Goal: Information Seeking & Learning: Learn about a topic

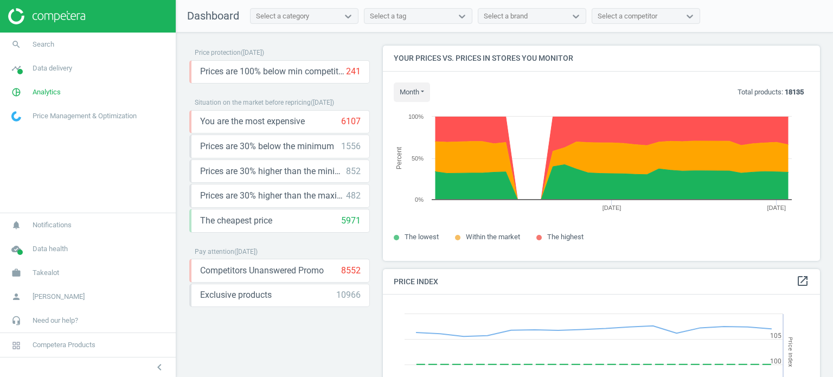
scroll to position [266, 446]
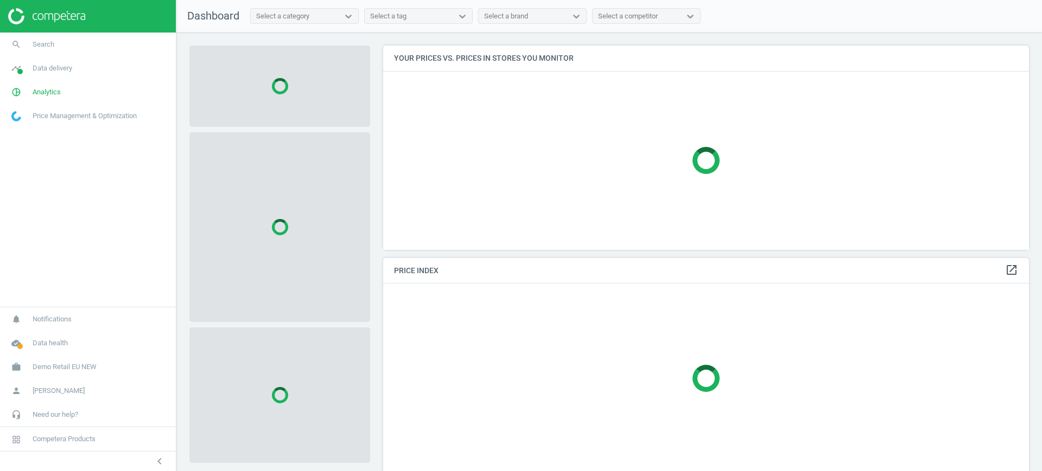
scroll to position [225, 656]
click at [71, 360] on link "work Demo Retail EU NEW" at bounding box center [88, 367] width 176 height 24
click at [36, 328] on link "Switch campaign" at bounding box center [88, 335] width 176 height 16
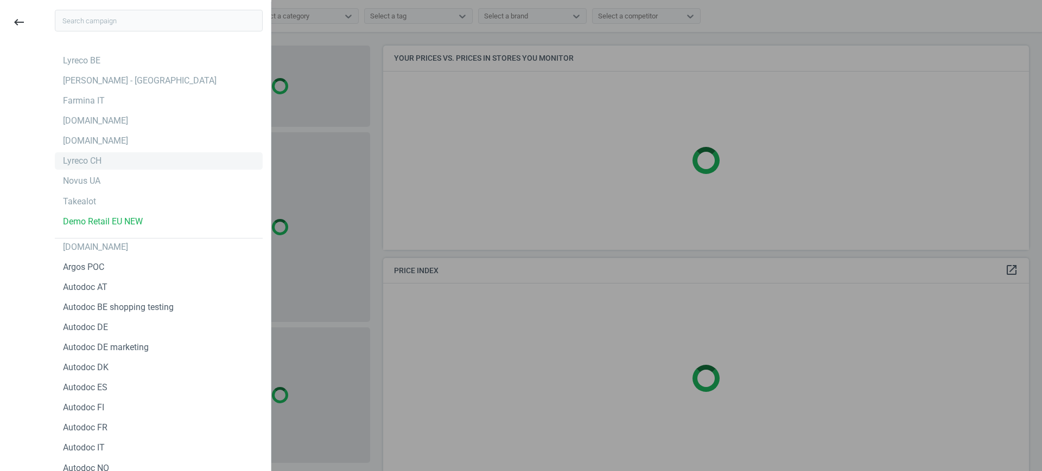
click at [81, 159] on div "Lyreco CH" at bounding box center [82, 161] width 39 height 12
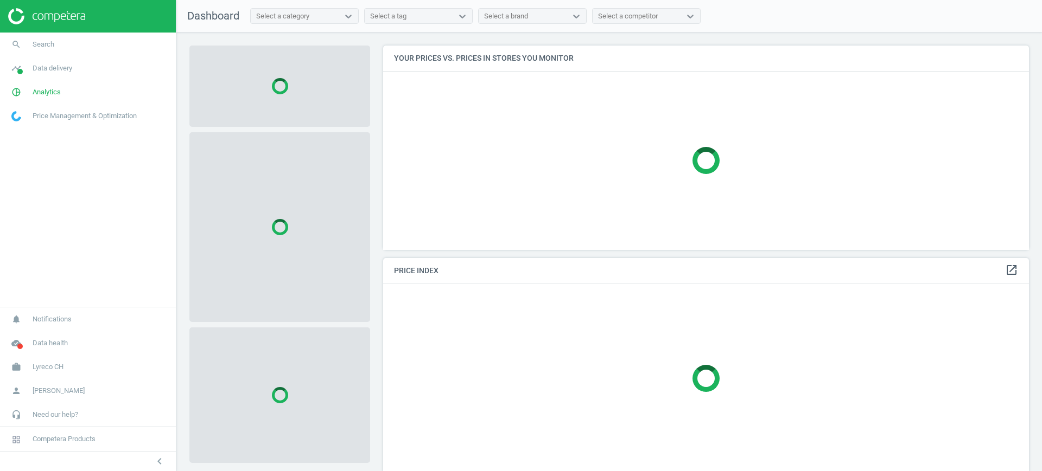
scroll to position [225, 656]
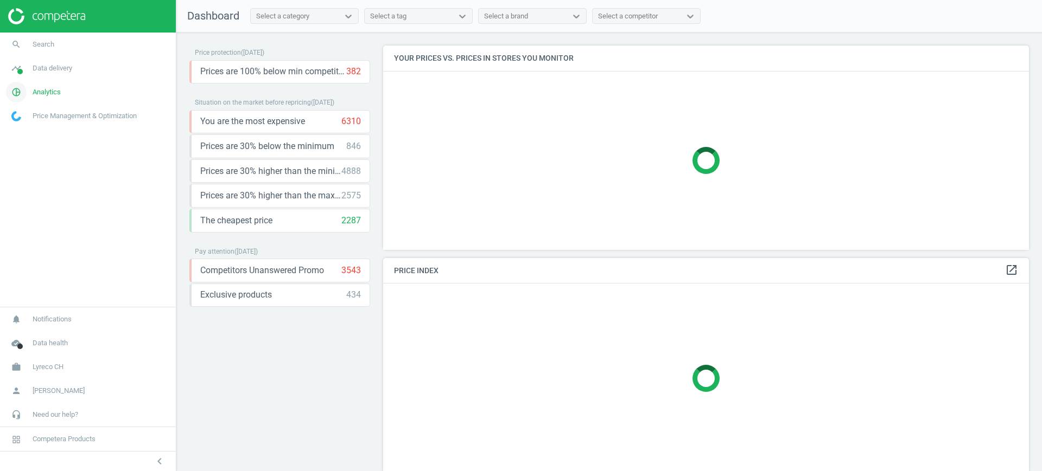
click at [47, 91] on span "Analytics" at bounding box center [47, 92] width 28 height 10
click at [28, 136] on link "Products" at bounding box center [88, 132] width 176 height 16
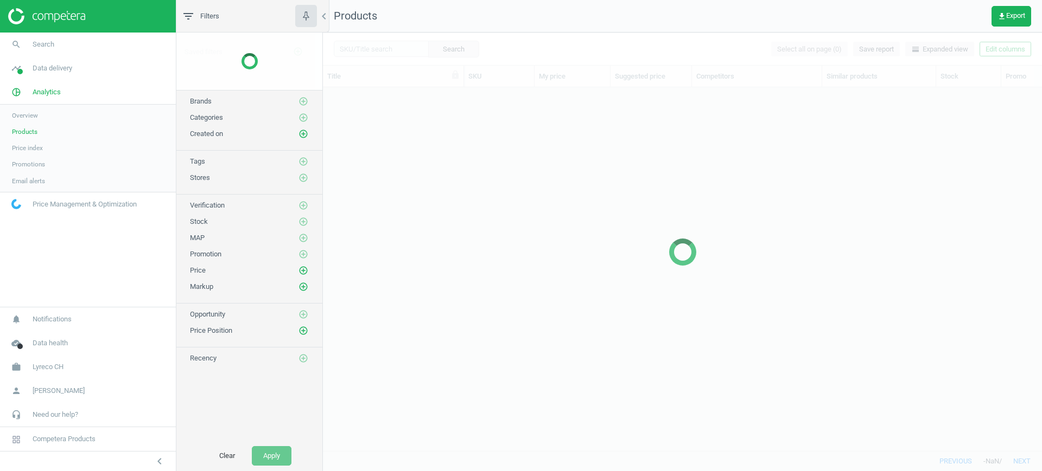
scroll to position [343, 708]
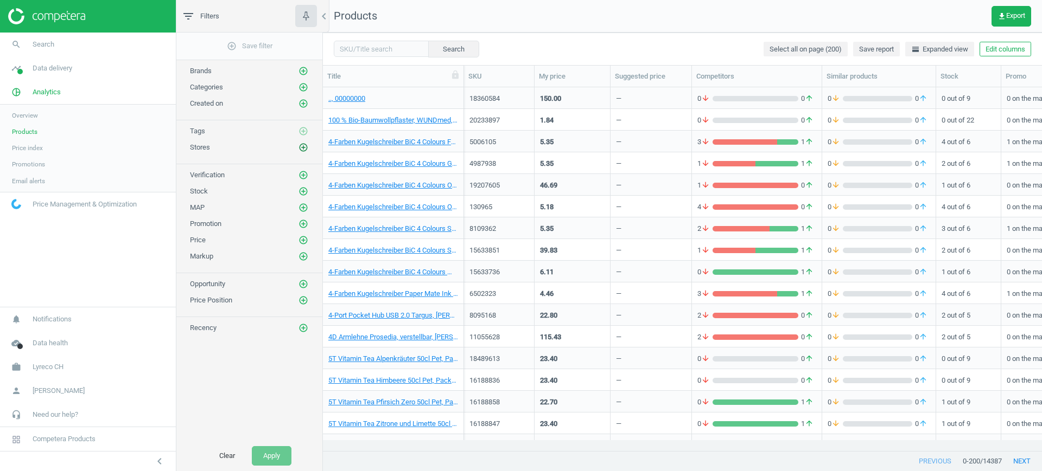
click at [303, 146] on icon "add_circle_outline" at bounding box center [303, 148] width 10 height 10
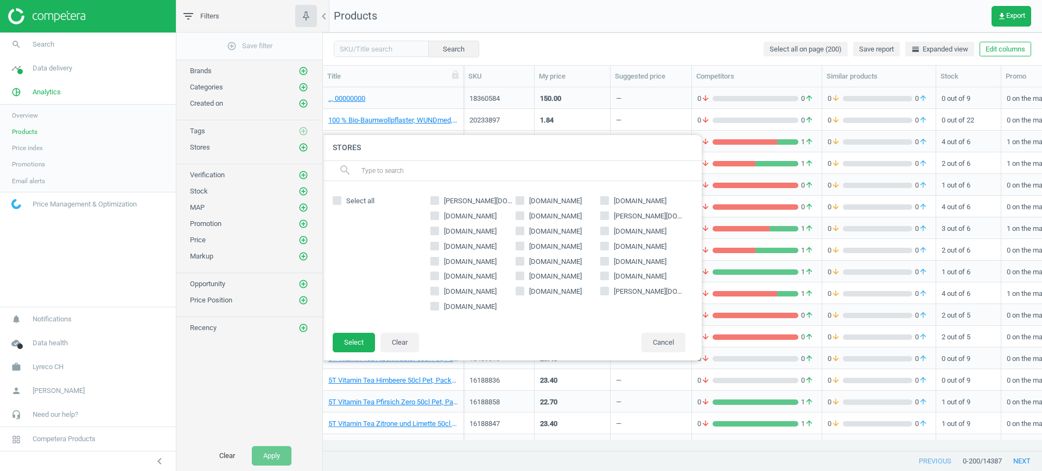
click at [550, 275] on span "[DOMAIN_NAME]" at bounding box center [555, 277] width 57 height 10
click at [523, 275] on input "[DOMAIN_NAME]" at bounding box center [519, 276] width 7 height 7
checkbox input "true"
click at [348, 338] on button "Select" at bounding box center [354, 343] width 42 height 20
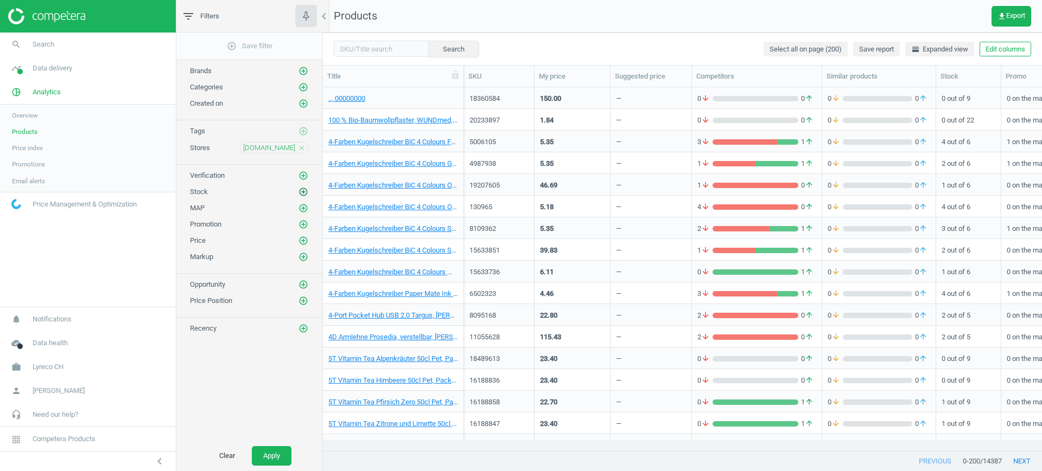
click at [303, 188] on icon "add_circle_outline" at bounding box center [303, 192] width 10 height 10
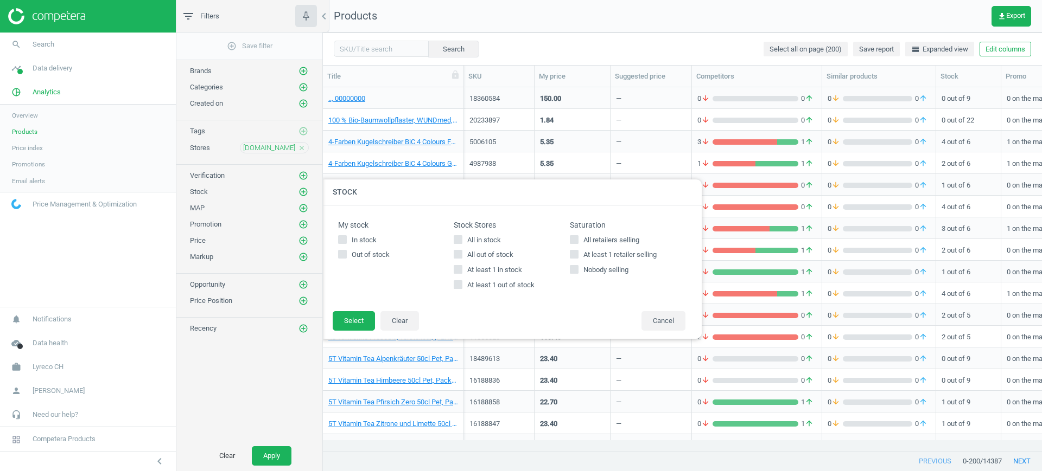
click at [485, 242] on span "All in stock" at bounding box center [484, 240] width 38 height 10
click at [462, 242] on input "All in stock" at bounding box center [458, 239] width 7 height 7
checkbox input "true"
click at [361, 321] on button "Select" at bounding box center [354, 321] width 42 height 20
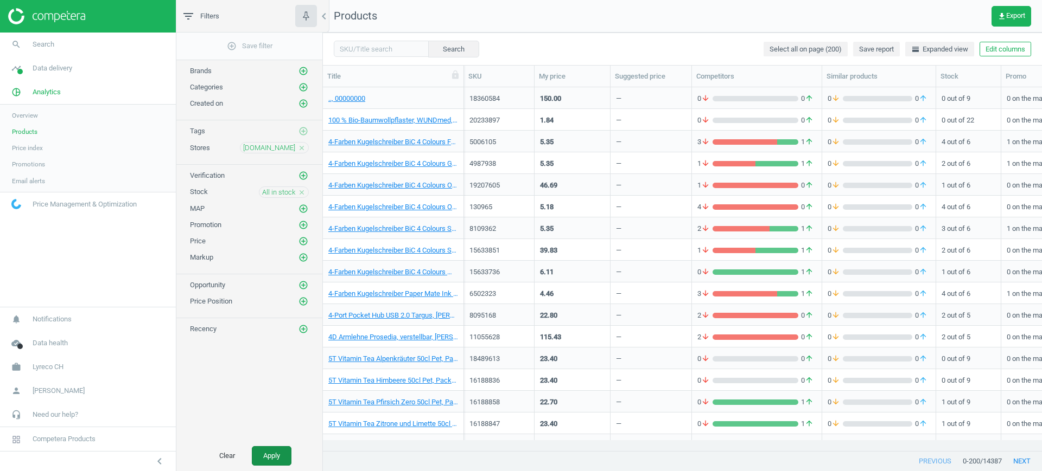
click at [274, 456] on button "Apply" at bounding box center [272, 456] width 40 height 20
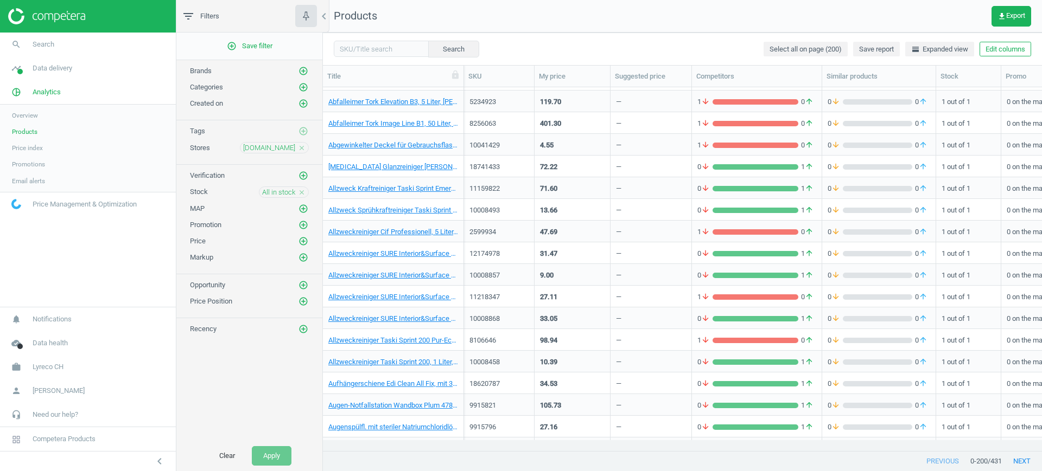
scroll to position [84, 0]
click at [387, 164] on link "[MEDICAL_DATA] Glanzreiniger [PERSON_NAME] Levante [MEDICAL_DATA] Liter, 400843…" at bounding box center [393, 167] width 130 height 10
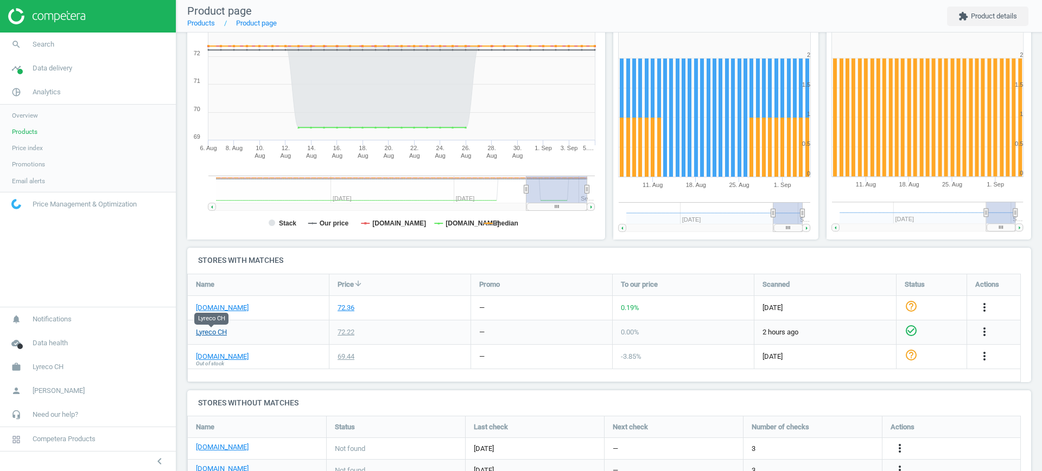
click at [214, 331] on link "Lyreco CH" at bounding box center [211, 333] width 31 height 10
click at [220, 306] on link "[DOMAIN_NAME]" at bounding box center [222, 308] width 53 height 10
click at [32, 132] on span "Products" at bounding box center [24, 131] width 25 height 9
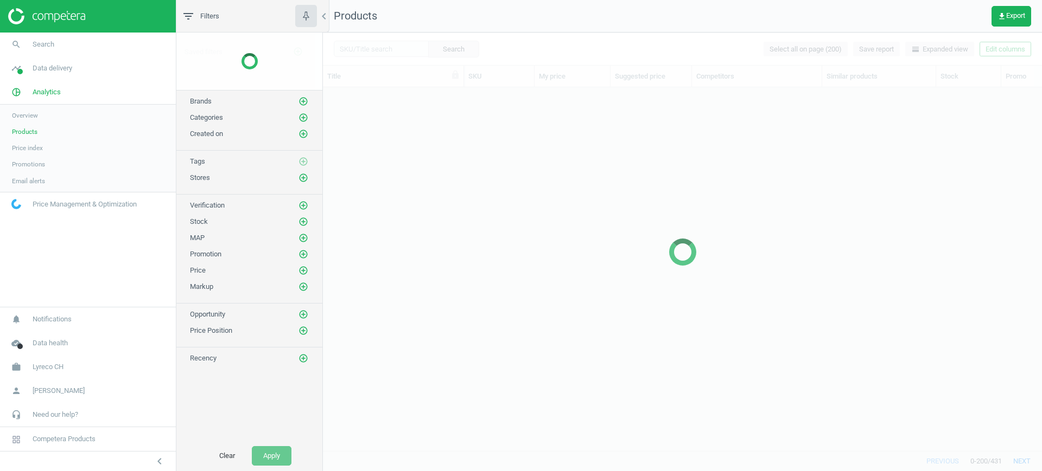
scroll to position [343, 708]
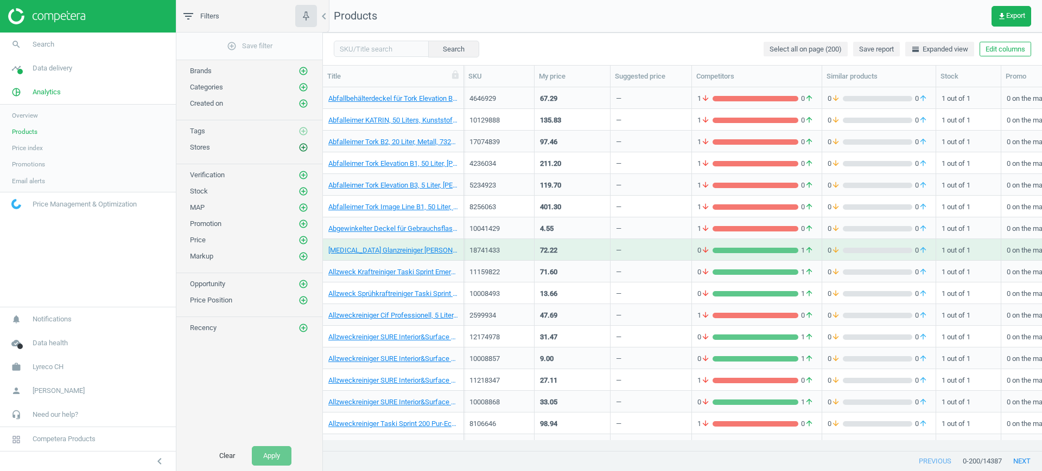
click at [307, 147] on icon "add_circle_outline" at bounding box center [303, 148] width 10 height 10
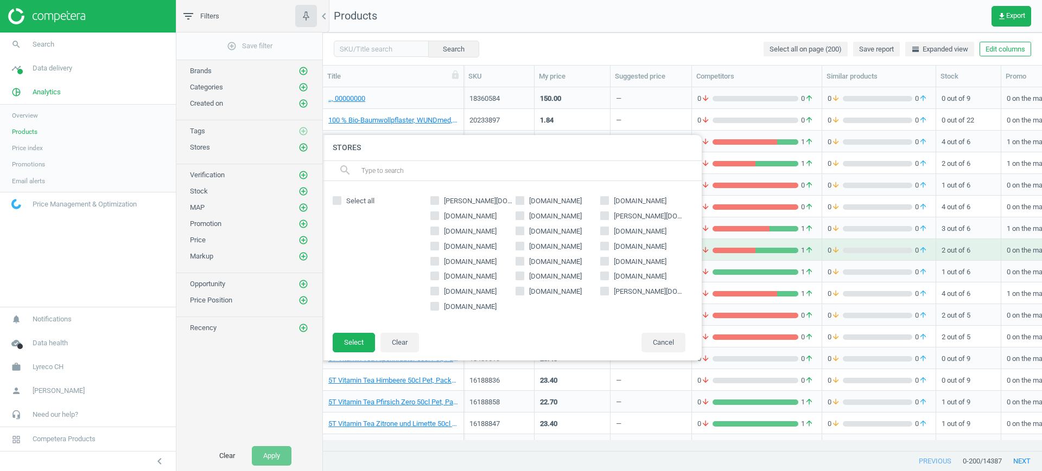
click at [638, 275] on span "[DOMAIN_NAME]" at bounding box center [639, 277] width 57 height 10
click at [608, 275] on input "[DOMAIN_NAME]" at bounding box center [604, 276] width 7 height 7
checkbox input "true"
click at [355, 346] on button "Select" at bounding box center [354, 343] width 42 height 20
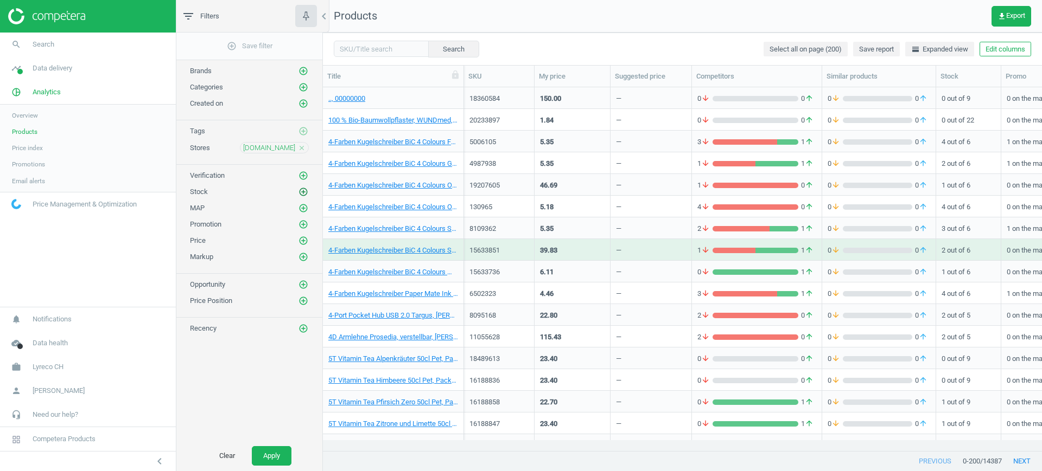
click at [299, 194] on icon "add_circle_outline" at bounding box center [303, 192] width 10 height 10
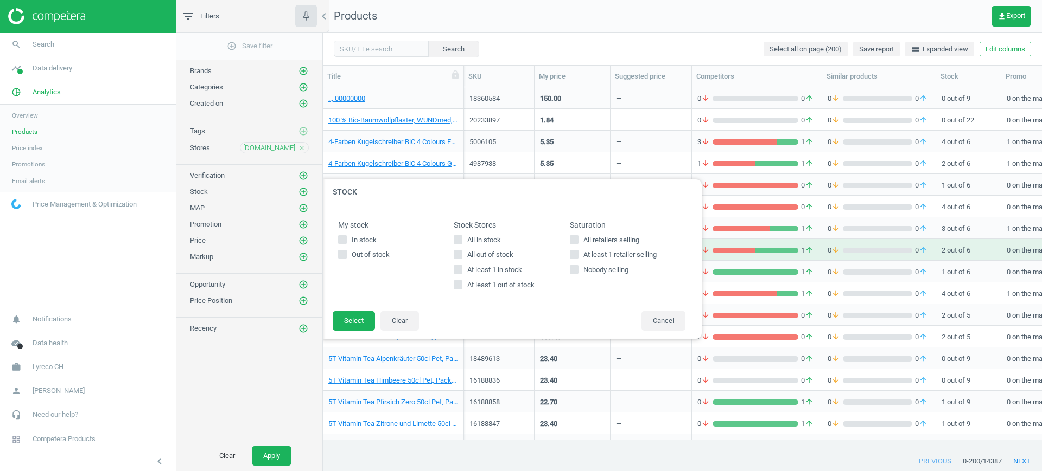
click at [485, 235] on span "All in stock" at bounding box center [484, 240] width 38 height 10
click at [462, 236] on input "All in stock" at bounding box center [458, 239] width 7 height 7
checkbox input "true"
click at [347, 320] on button "Select" at bounding box center [354, 321] width 42 height 20
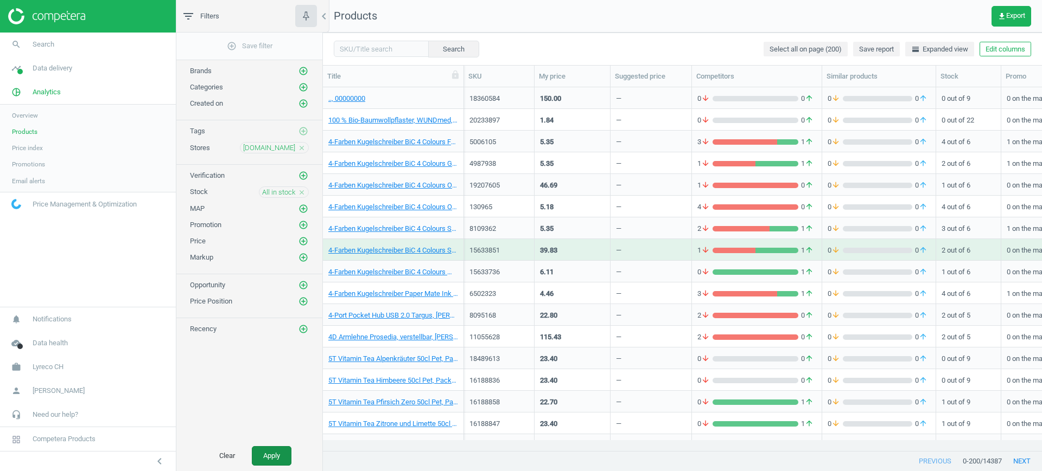
click at [267, 458] on button "Apply" at bounding box center [272, 456] width 40 height 20
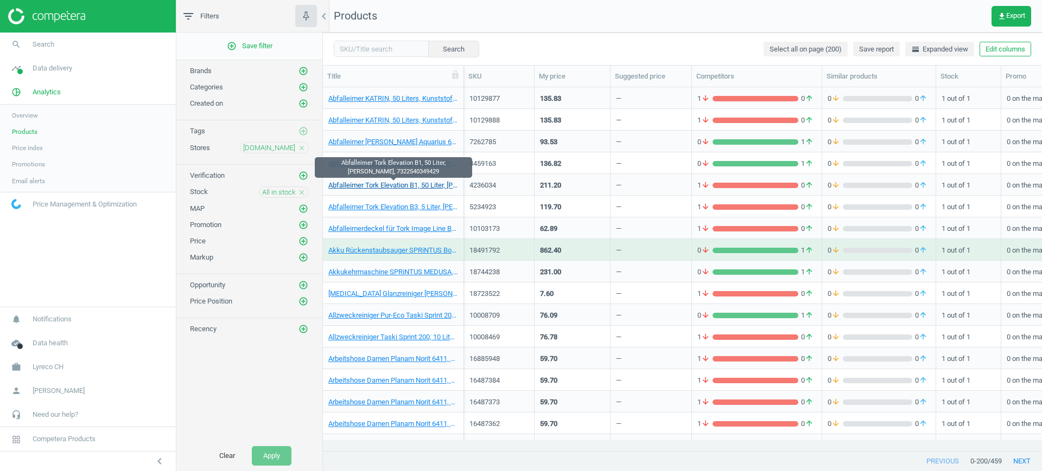
click at [407, 184] on link "Abfalleimer Tork Elevation B1, 50 Liter, [PERSON_NAME], 7322540349429" at bounding box center [393, 186] width 130 height 10
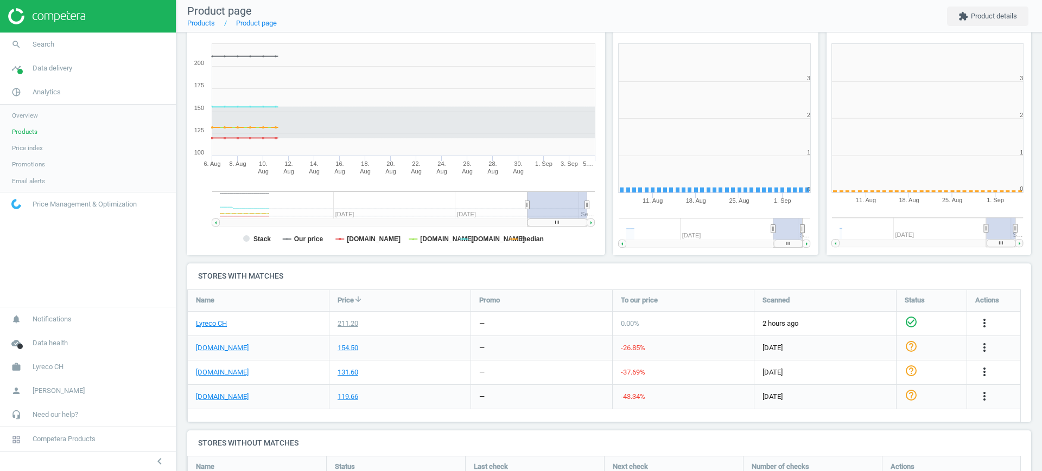
scroll to position [238, 433]
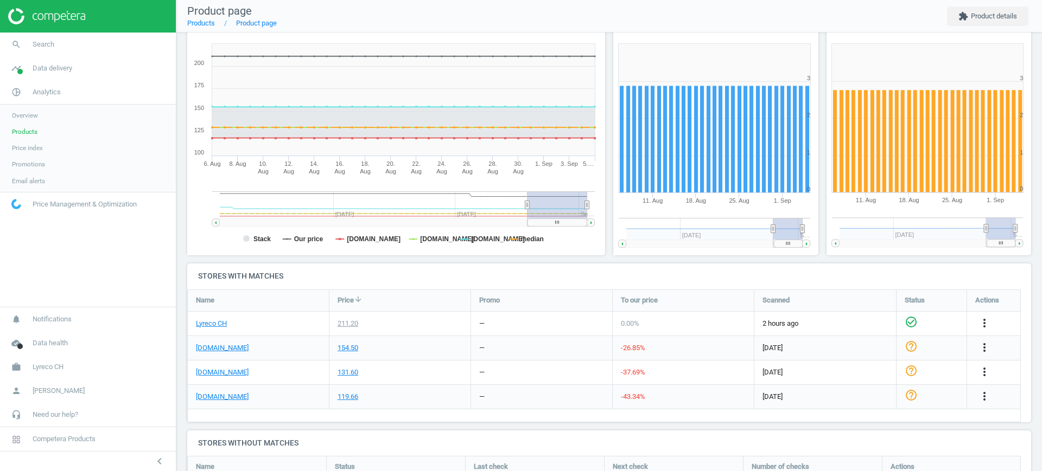
click at [216, 354] on div "[DOMAIN_NAME]" at bounding box center [258, 348] width 141 height 24
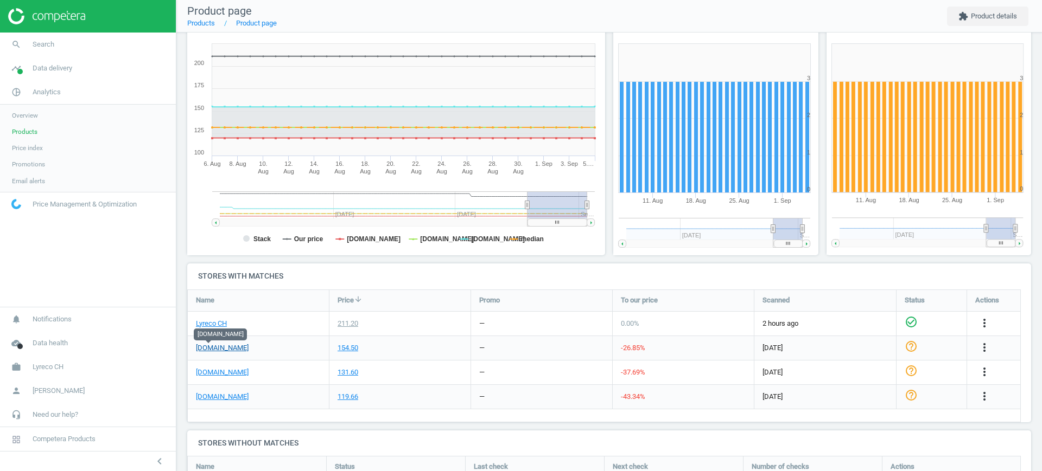
click at [216, 352] on link "[DOMAIN_NAME]" at bounding box center [222, 348] width 53 height 10
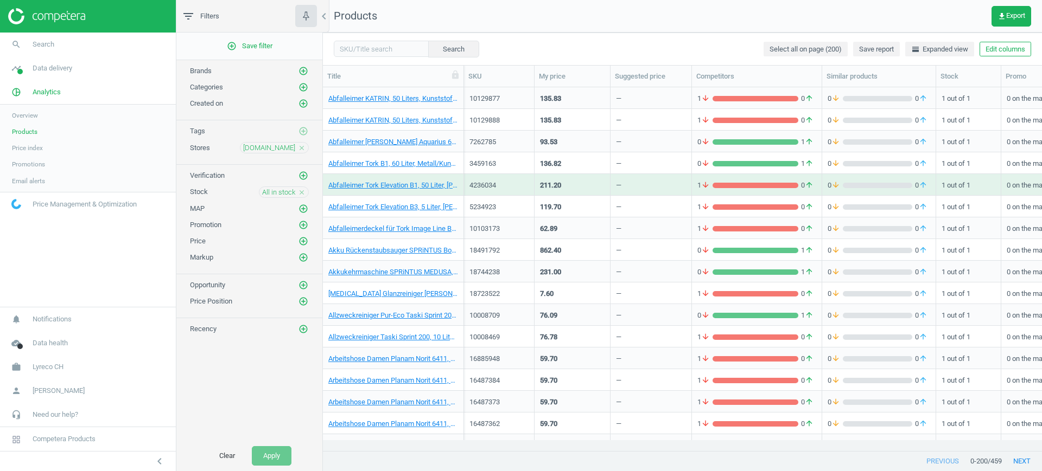
scroll to position [68, 0]
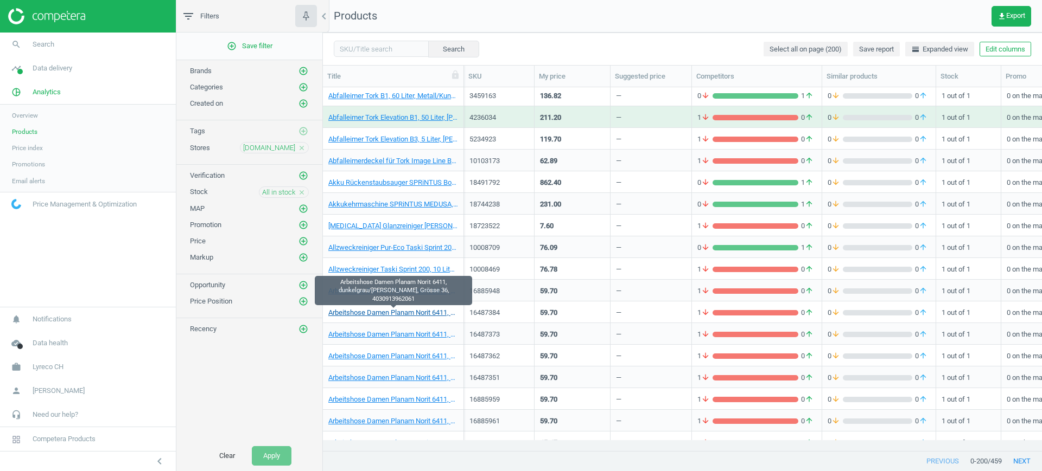
click at [406, 308] on link "Arbeitshose Damen Planam Norit 6411, dunkelgrau/[PERSON_NAME], Grösse 36, 40309…" at bounding box center [393, 313] width 130 height 10
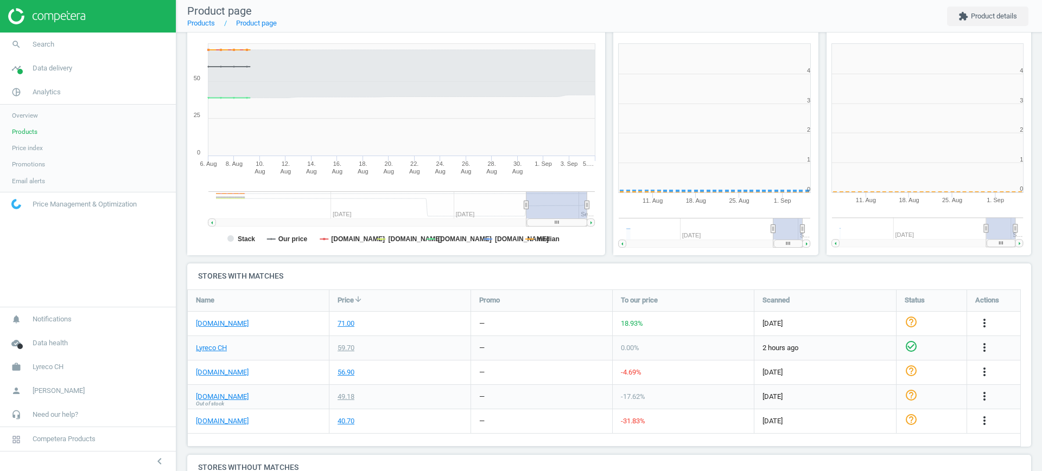
scroll to position [5, 5]
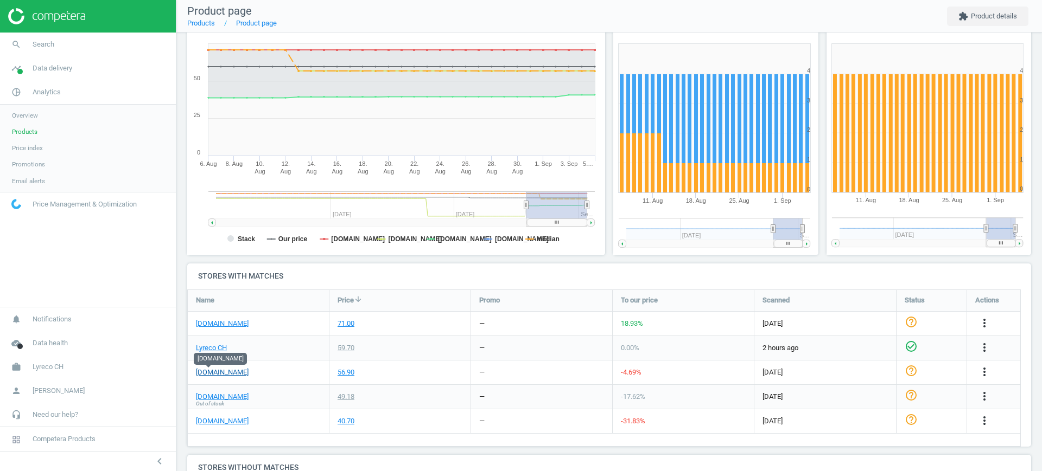
click at [211, 376] on link "[DOMAIN_NAME]" at bounding box center [222, 373] width 53 height 10
drag, startPoint x: 34, startPoint y: 127, endPoint x: 101, endPoint y: 139, distance: 67.8
click at [34, 127] on span "Products" at bounding box center [24, 131] width 25 height 9
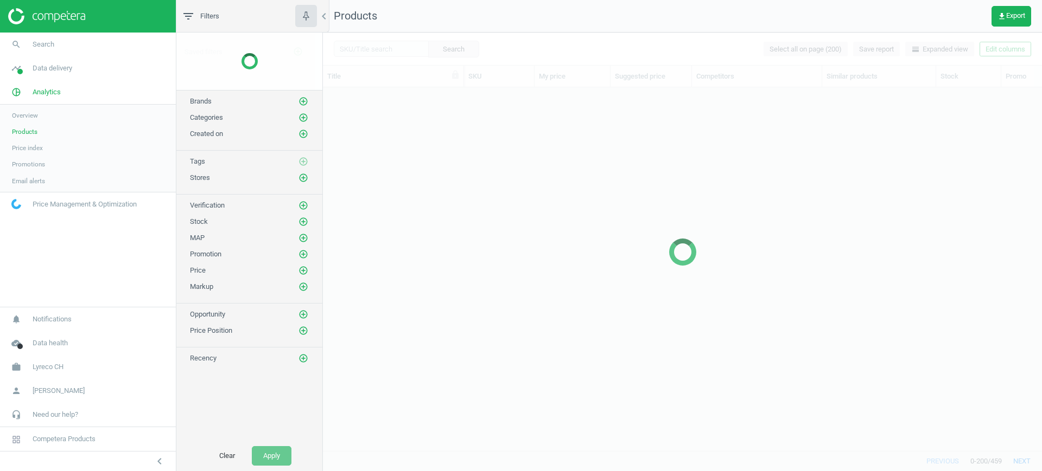
scroll to position [343, 708]
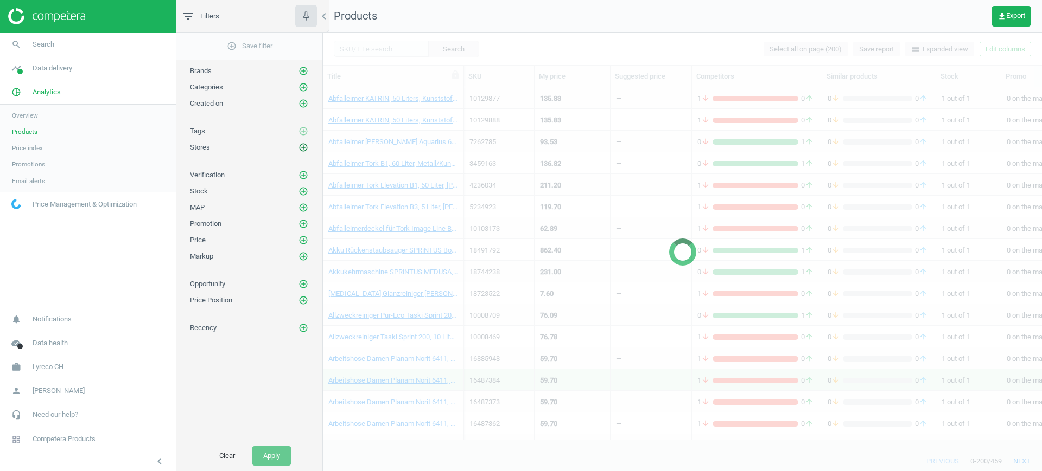
click at [305, 145] on icon "add_circle_outline" at bounding box center [303, 148] width 10 height 10
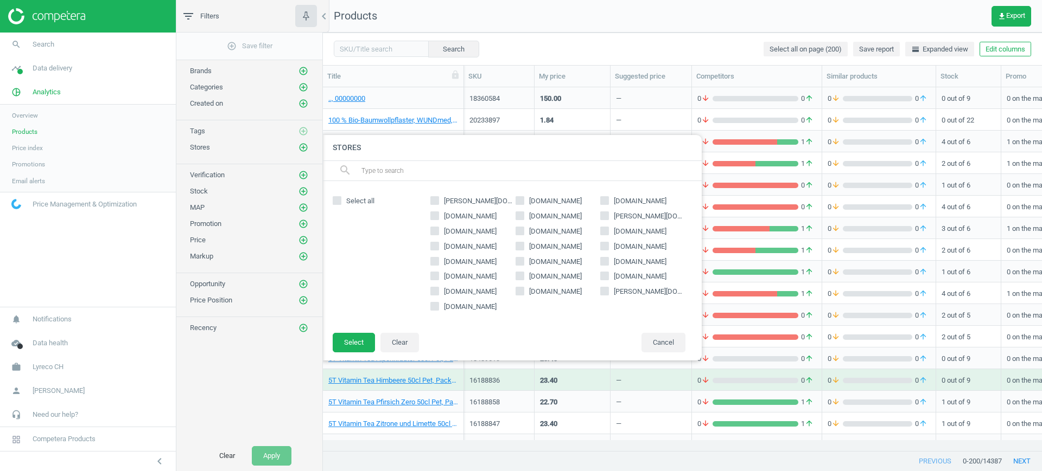
click at [456, 291] on span "[DOMAIN_NAME]" at bounding box center [470, 292] width 57 height 10
click at [438, 291] on input "[DOMAIN_NAME]" at bounding box center [434, 291] width 7 height 7
checkbox input "true"
click at [347, 339] on button "Select" at bounding box center [354, 343] width 42 height 20
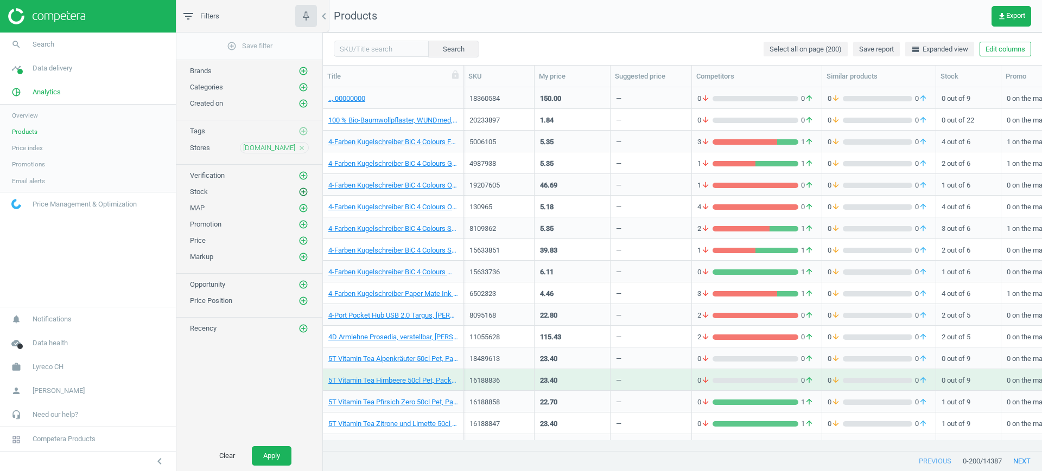
click at [303, 189] on icon "add_circle_outline" at bounding box center [303, 192] width 10 height 10
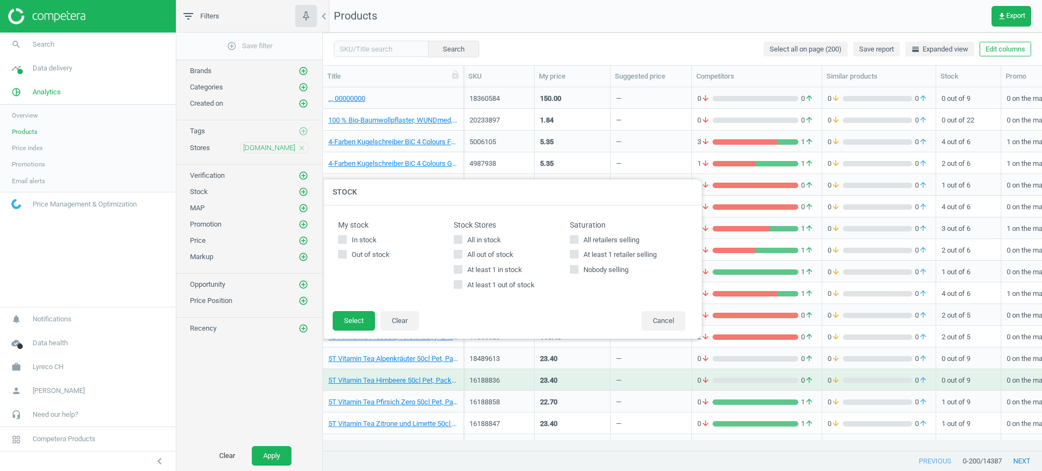
click at [490, 242] on span "All in stock" at bounding box center [484, 240] width 38 height 10
click at [462, 242] on input "All in stock" at bounding box center [458, 239] width 7 height 7
checkbox input "true"
click at [342, 322] on button "Select" at bounding box center [354, 321] width 42 height 20
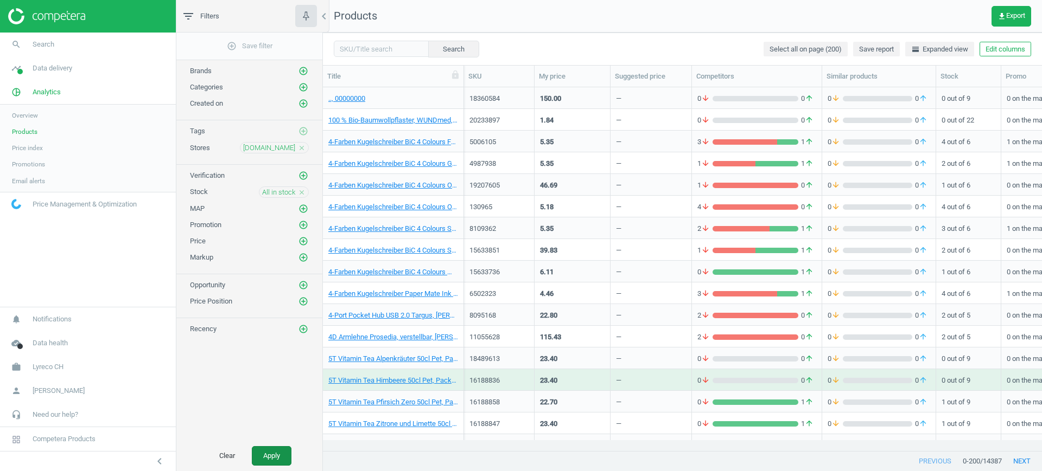
click at [287, 461] on button "Apply" at bounding box center [272, 456] width 40 height 20
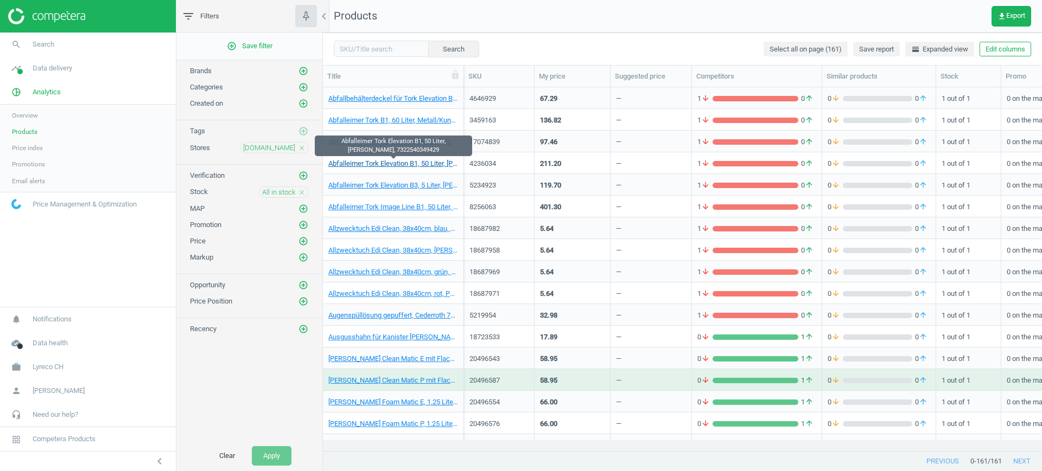
click at [389, 161] on link "Abfalleimer Tork Elevation B1, 50 Liter, [PERSON_NAME], 7322540349429" at bounding box center [393, 164] width 130 height 10
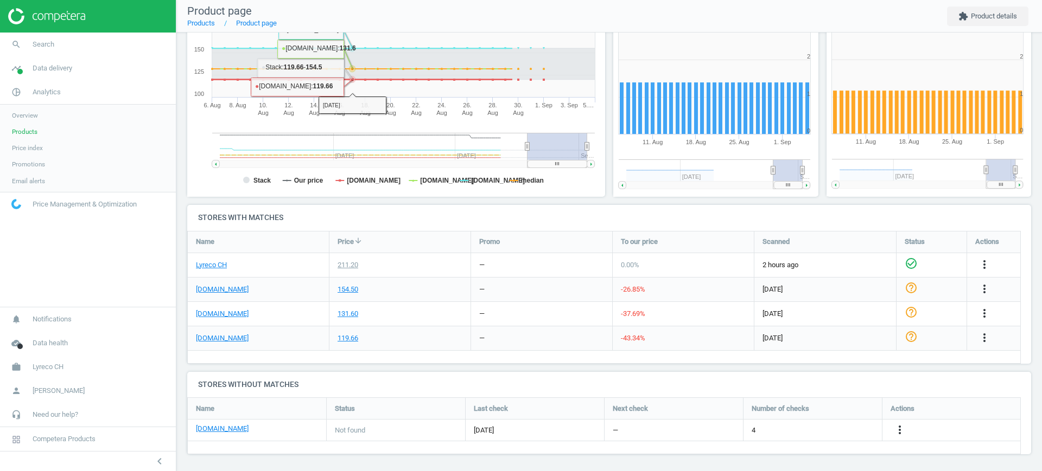
scroll to position [196, 0]
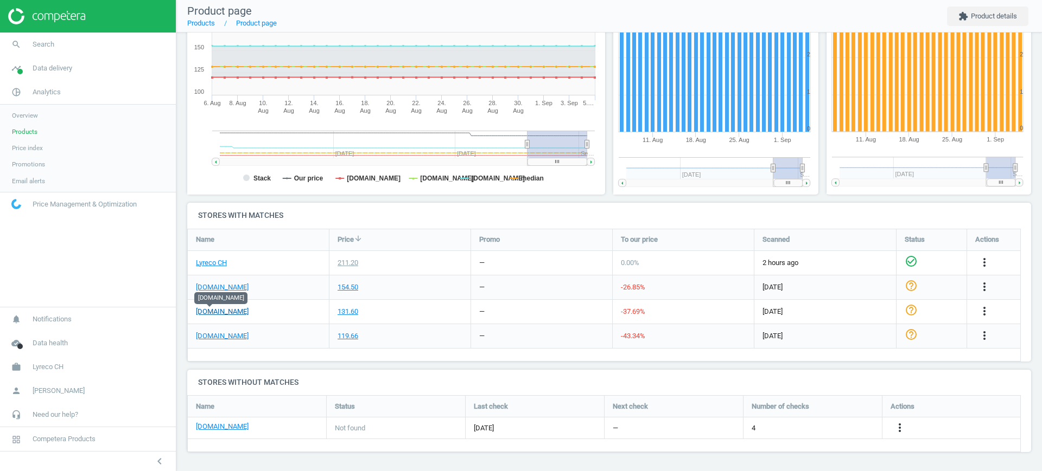
click at [217, 314] on link "[DOMAIN_NAME]" at bounding box center [222, 312] width 53 height 10
click at [41, 131] on link "Products" at bounding box center [88, 132] width 176 height 16
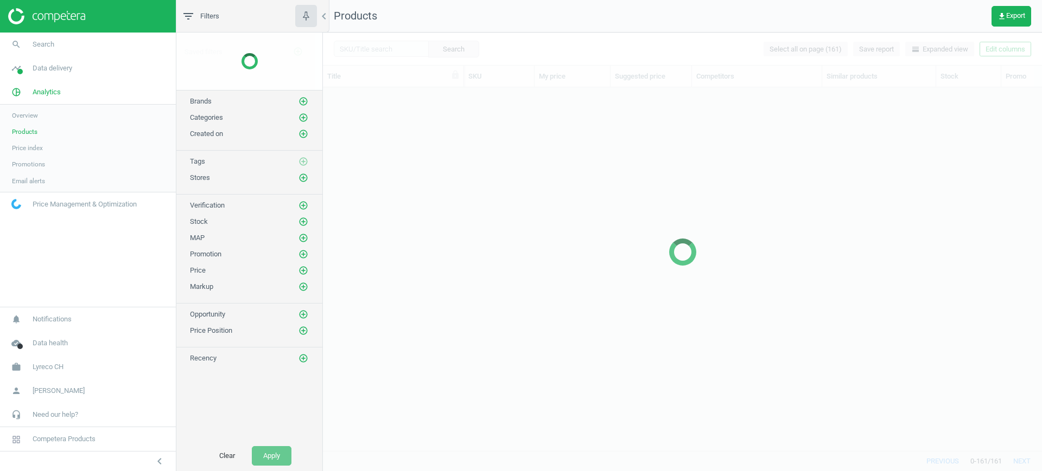
scroll to position [343, 708]
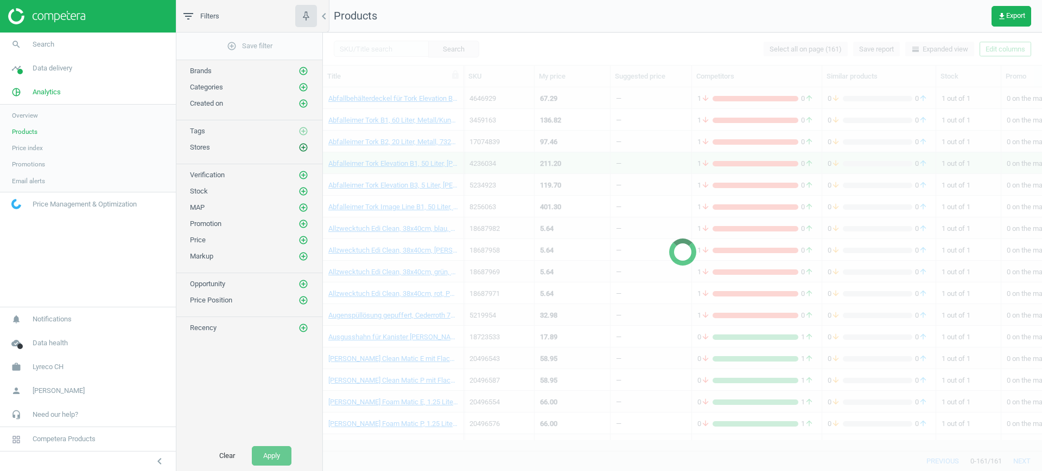
click at [299, 147] on icon "add_circle_outline" at bounding box center [303, 148] width 10 height 10
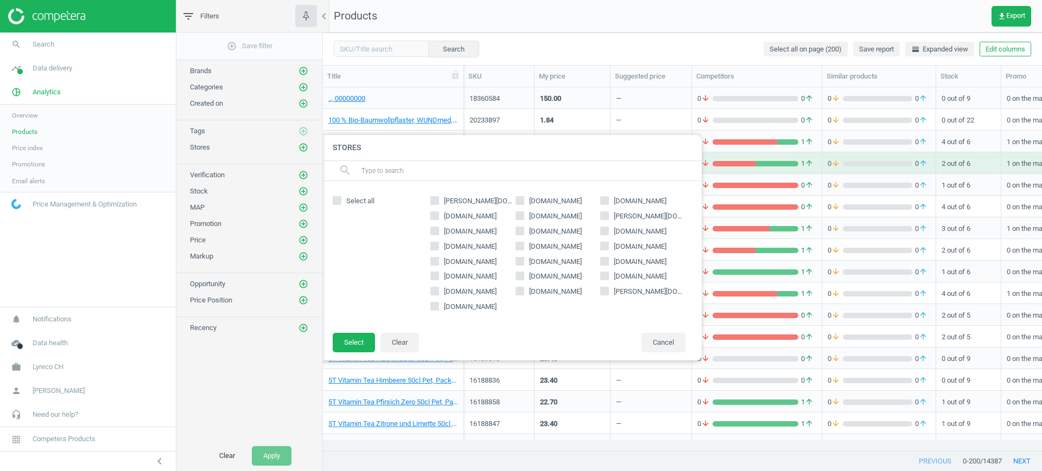
click at [550, 291] on span "[DOMAIN_NAME]" at bounding box center [555, 292] width 57 height 10
click at [523, 291] on input "[DOMAIN_NAME]" at bounding box center [519, 291] width 7 height 7
checkbox input "true"
click at [360, 342] on button "Select" at bounding box center [354, 343] width 42 height 20
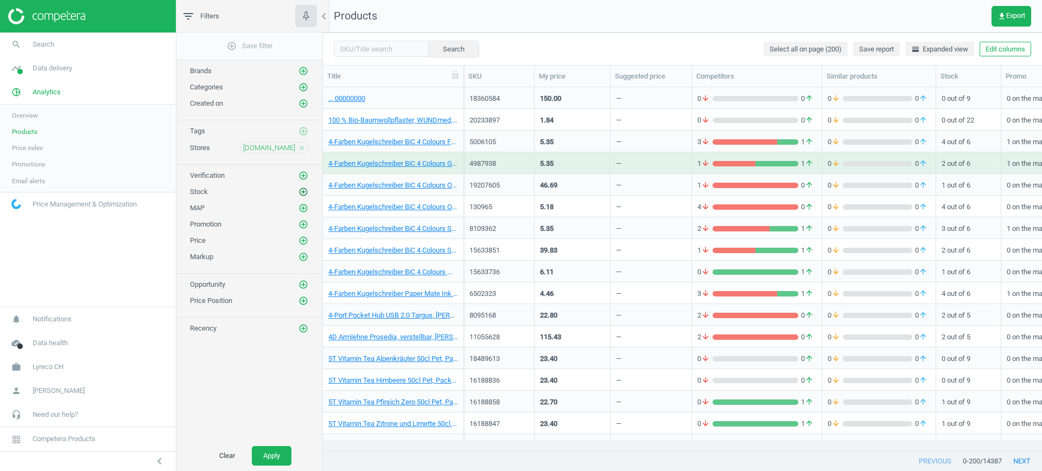
click at [304, 191] on icon "add_circle_outline" at bounding box center [303, 192] width 10 height 10
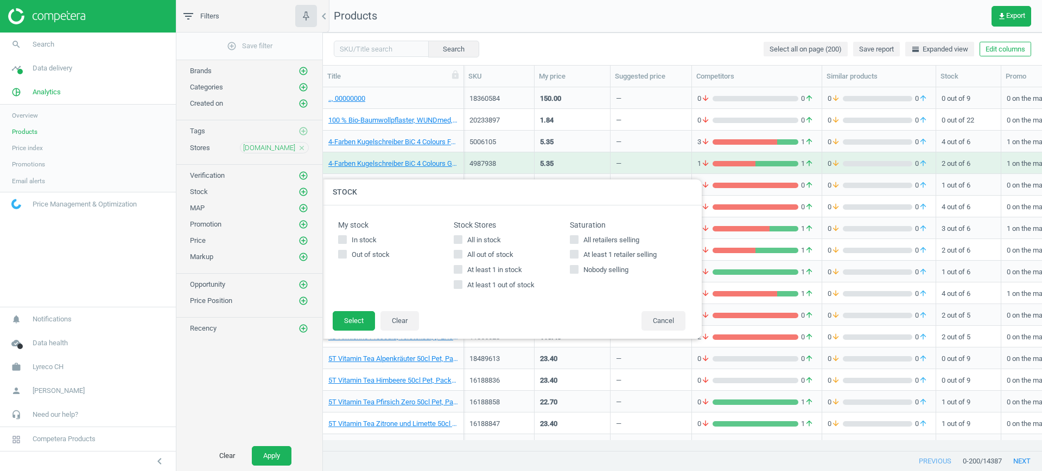
click at [461, 240] on input "All in stock" at bounding box center [458, 239] width 7 height 7
checkbox input "true"
click at [357, 329] on button "Select" at bounding box center [354, 321] width 42 height 20
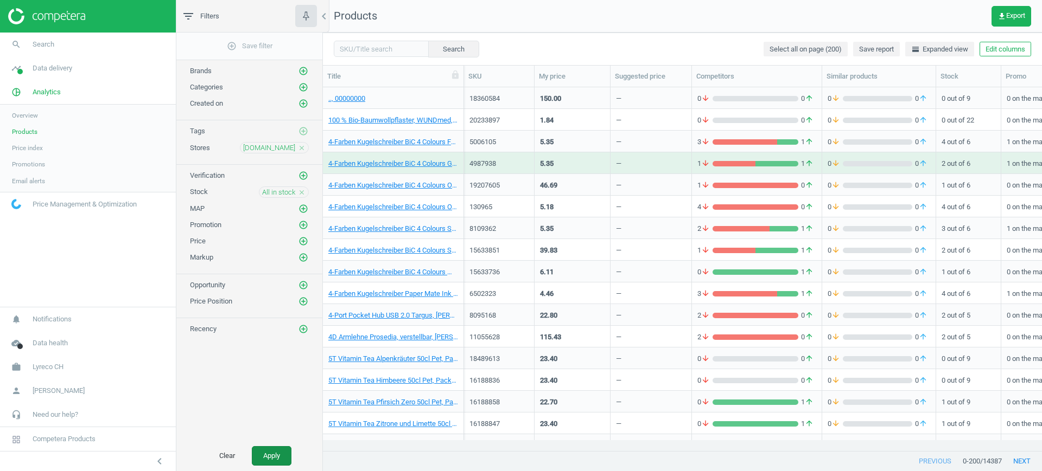
click at [268, 457] on button "Apply" at bounding box center [272, 456] width 40 height 20
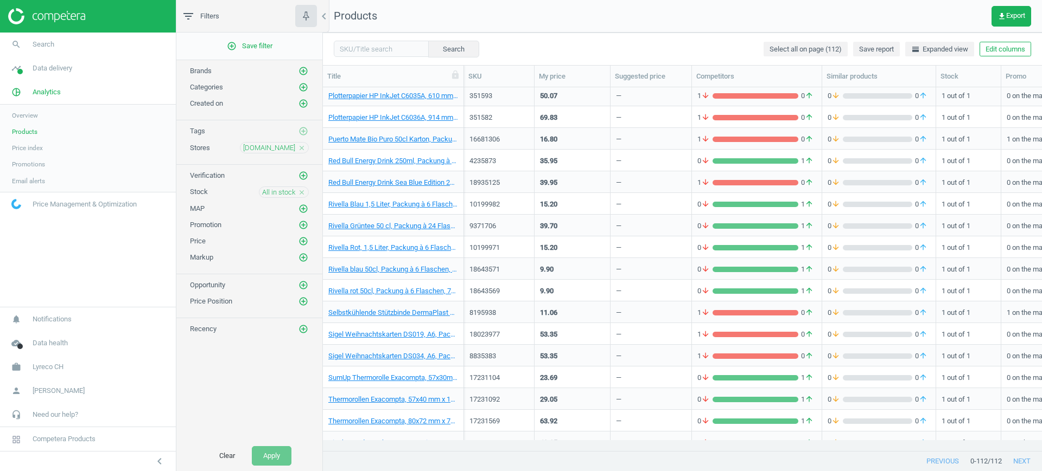
scroll to position [1627, 0]
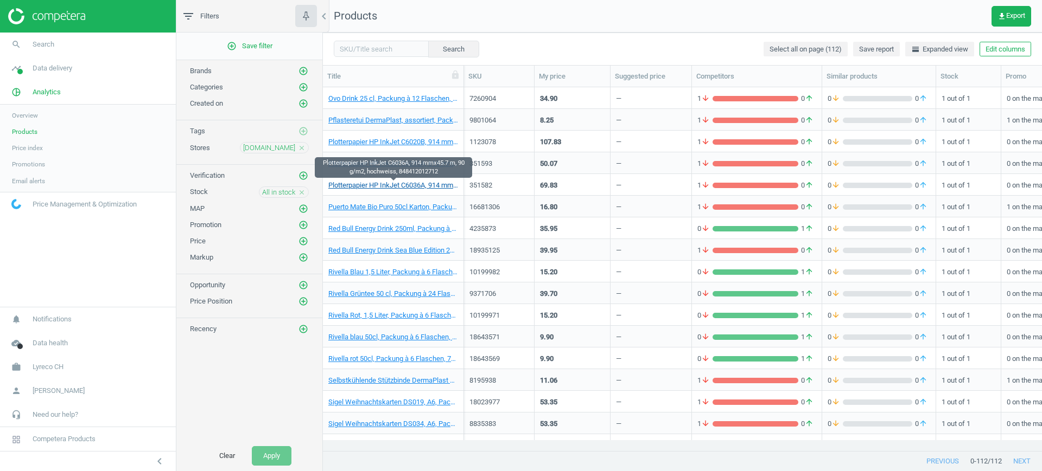
click at [408, 187] on link "Plotterpapier HP InkJet C6036A, 914 mmx45.7 m, 90 g/m2, hochweiss, 848412012712" at bounding box center [393, 186] width 130 height 10
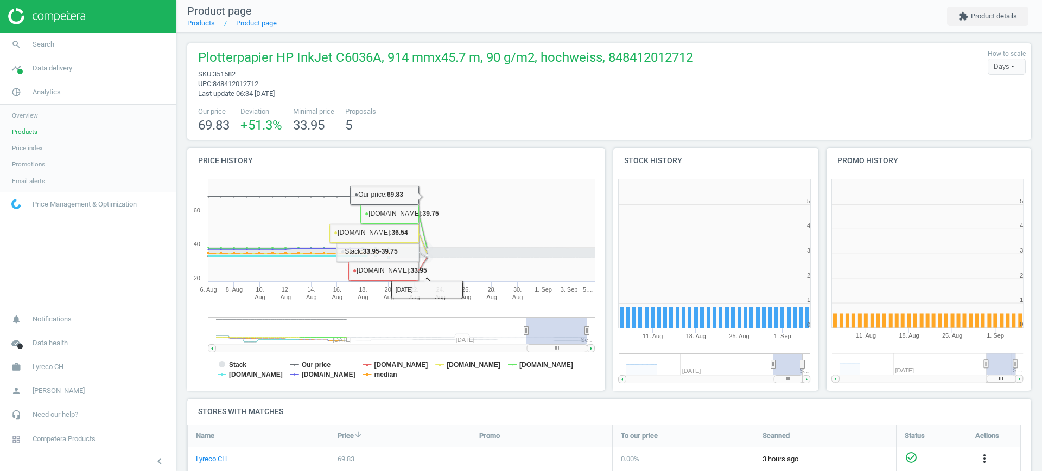
scroll to position [238, 223]
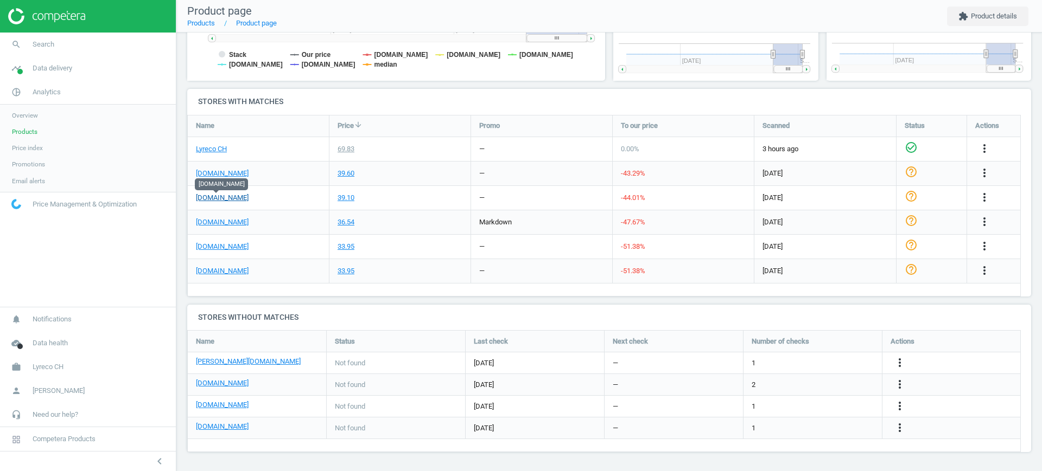
click at [216, 200] on link "[DOMAIN_NAME]" at bounding box center [222, 198] width 53 height 10
click at [30, 130] on span "Products" at bounding box center [24, 131] width 25 height 9
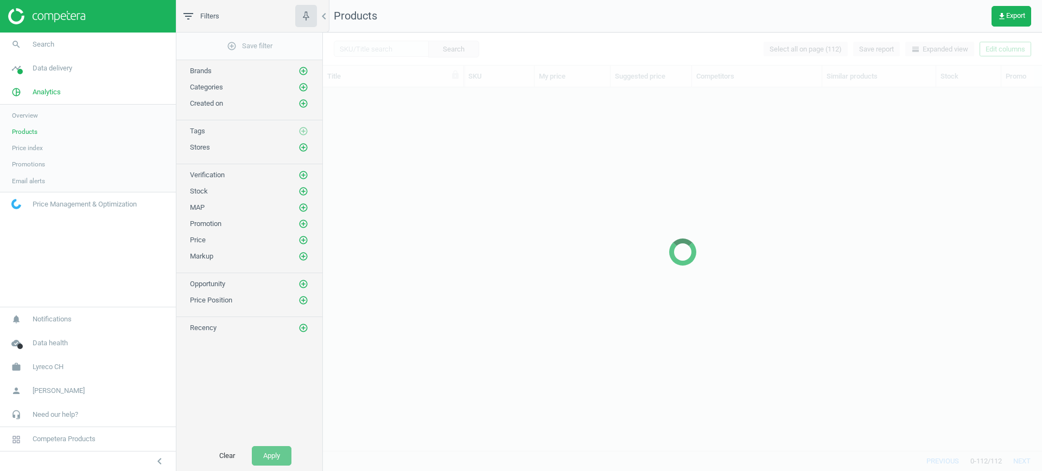
scroll to position [1383, 0]
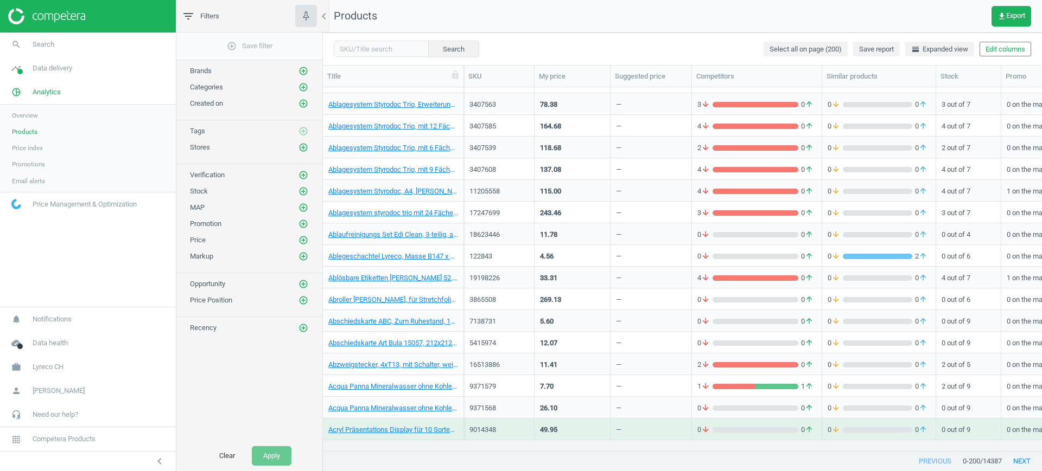
click at [305, 153] on div "add_circle_outline Save filter Brands add_circle_outline Categories add_circle_…" at bounding box center [249, 237] width 146 height 408
click at [304, 149] on icon "add_circle_outline" at bounding box center [303, 148] width 10 height 10
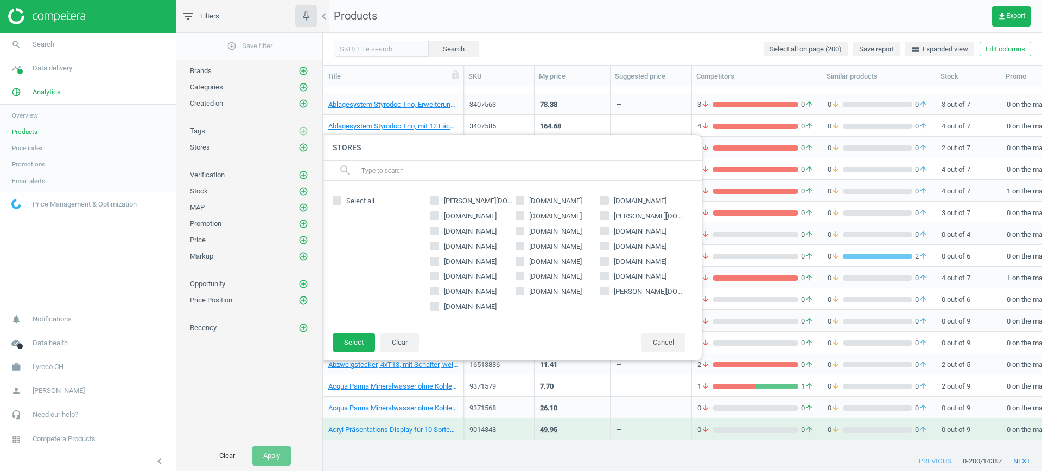
click at [612, 288] on span "[PERSON_NAME][DOMAIN_NAME]" at bounding box center [648, 292] width 74 height 10
click at [608, 288] on input "[PERSON_NAME][DOMAIN_NAME]" at bounding box center [604, 291] width 7 height 7
checkbox input "true"
click at [366, 342] on button "Select" at bounding box center [354, 343] width 42 height 20
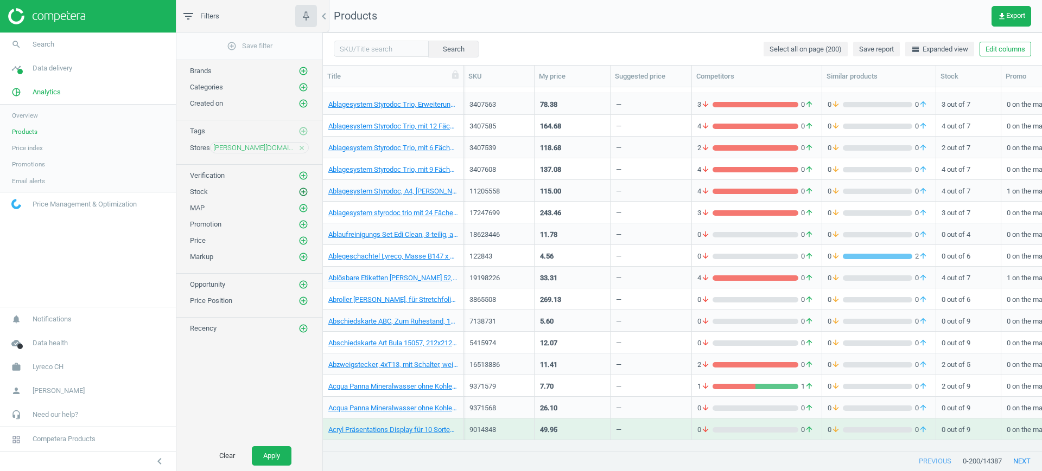
click at [305, 190] on icon "add_circle_outline" at bounding box center [303, 192] width 10 height 10
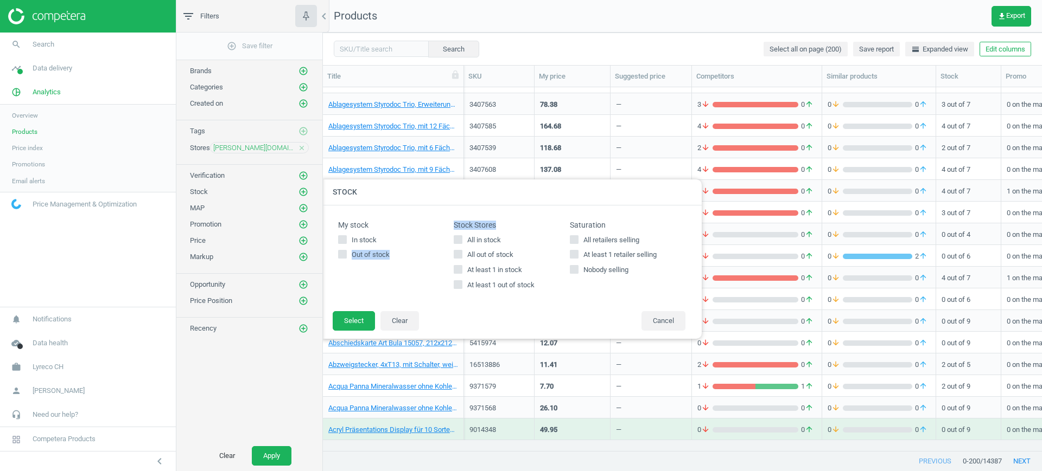
click at [454, 238] on div "My stock In stock Out of stock Stock Stores All in stock All out of stock At le…" at bounding box center [512, 258] width 358 height 84
click at [455, 239] on input "All in stock" at bounding box center [458, 239] width 7 height 7
checkbox input "true"
click at [354, 321] on button "Select" at bounding box center [354, 321] width 42 height 20
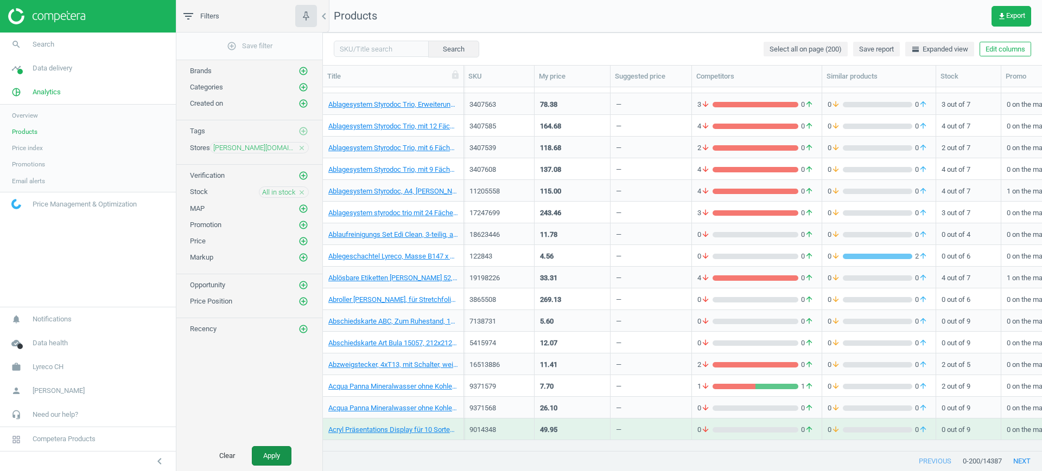
click at [270, 452] on button "Apply" at bounding box center [272, 456] width 40 height 20
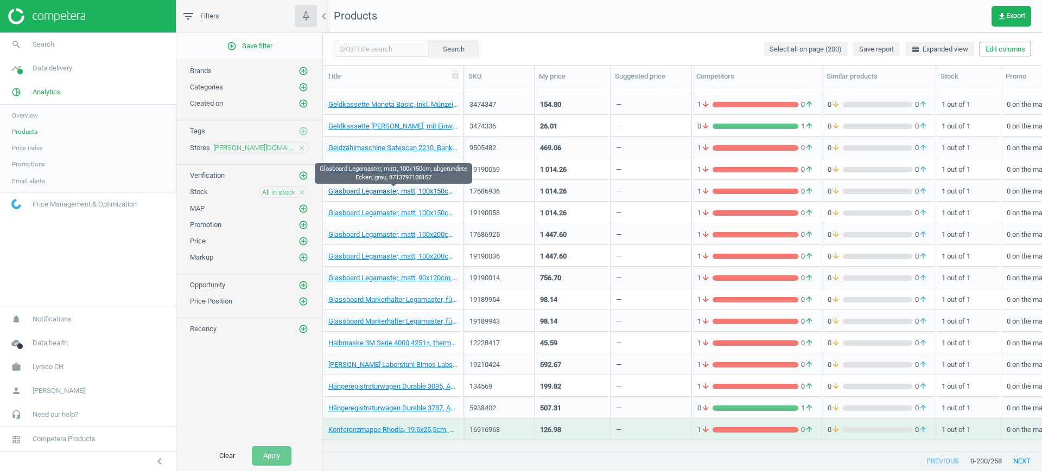
click at [431, 193] on link "Glasboard Legamaster, matt, 100x150cm, abgerundete Ecken, grau, 8713797108157" at bounding box center [393, 192] width 130 height 10
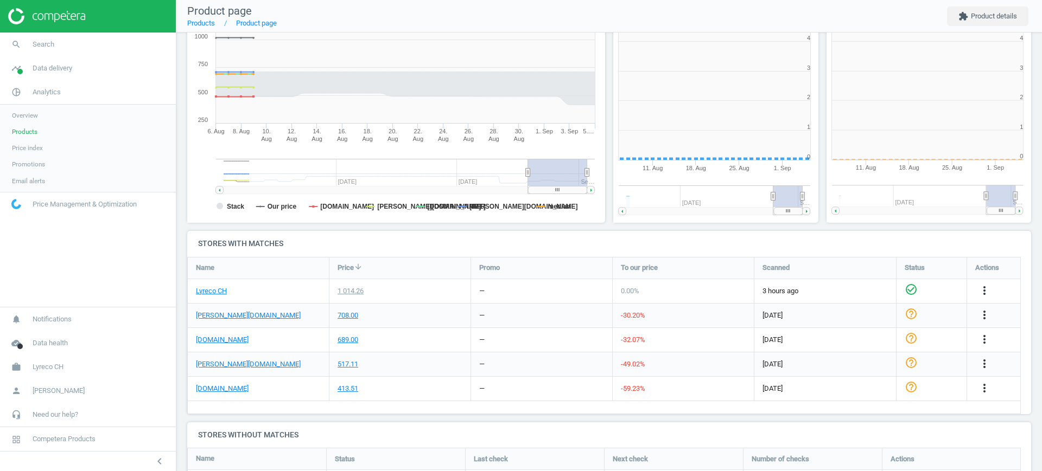
scroll to position [5, 5]
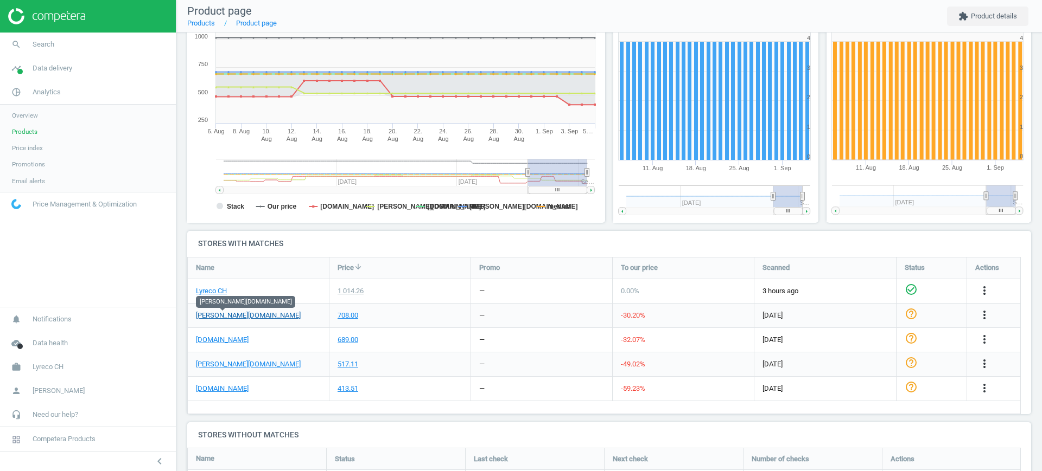
click at [236, 319] on link "[PERSON_NAME][DOMAIN_NAME]" at bounding box center [248, 316] width 105 height 10
click at [34, 132] on span "Products" at bounding box center [24, 131] width 25 height 9
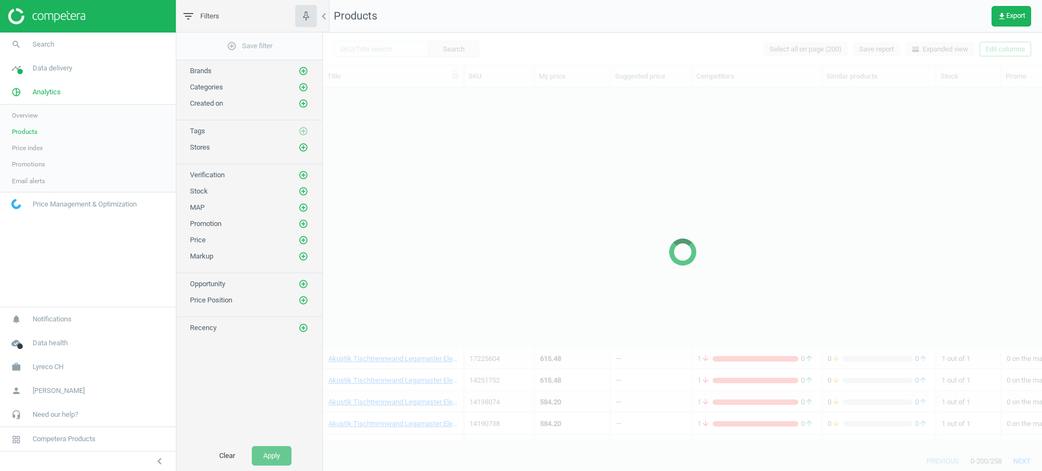
scroll to position [1144, 0]
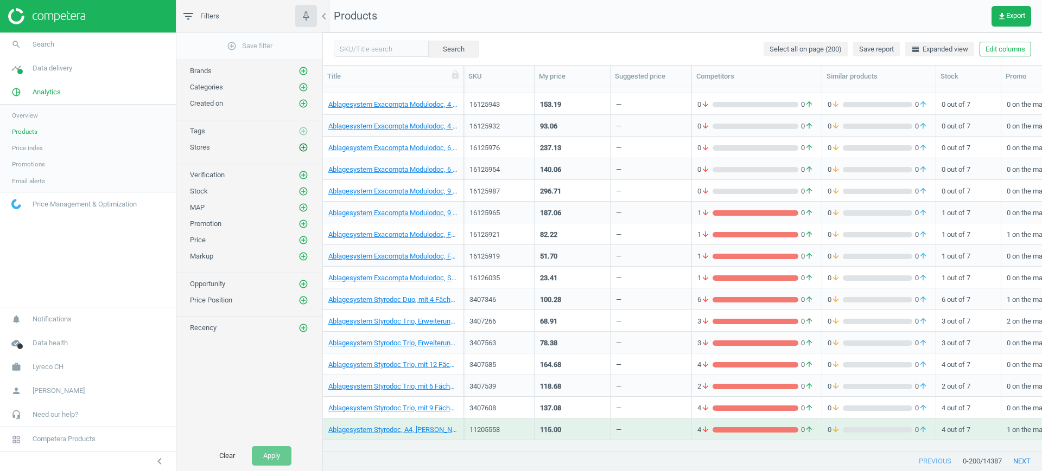
click at [303, 150] on icon "add_circle_outline" at bounding box center [303, 148] width 10 height 10
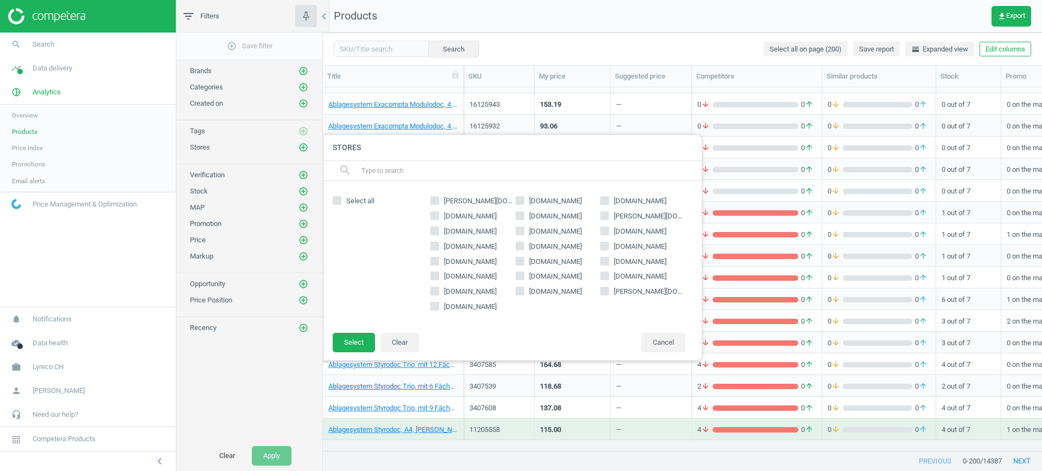
click at [468, 308] on span "[DOMAIN_NAME]" at bounding box center [470, 307] width 57 height 10
click at [438, 308] on input "[DOMAIN_NAME]" at bounding box center [434, 306] width 7 height 7
checkbox input "true"
click at [340, 344] on button "Select" at bounding box center [354, 343] width 42 height 20
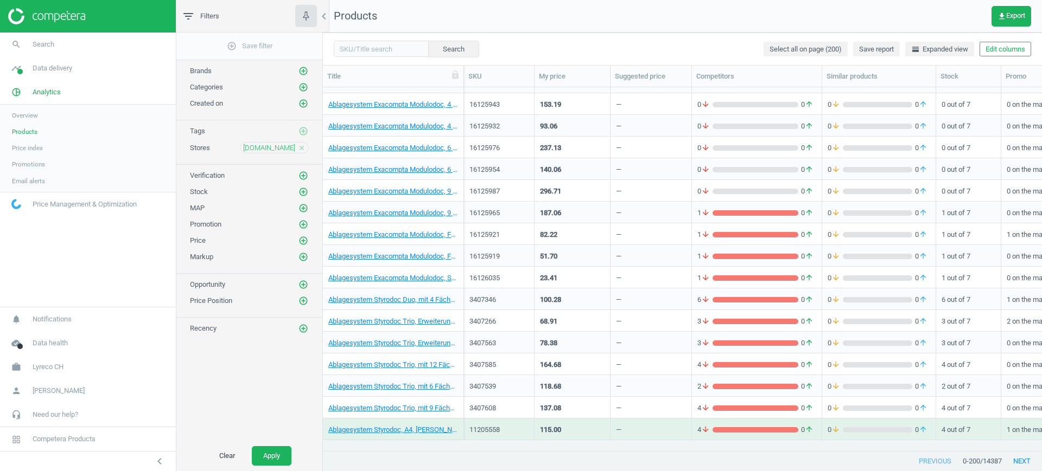
click at [310, 191] on div "Stock add_circle_outline" at bounding box center [249, 189] width 146 height 16
click at [308, 191] on div "Stock add_circle_outline" at bounding box center [249, 189] width 146 height 16
click at [305, 194] on icon "add_circle_outline" at bounding box center [303, 192] width 10 height 10
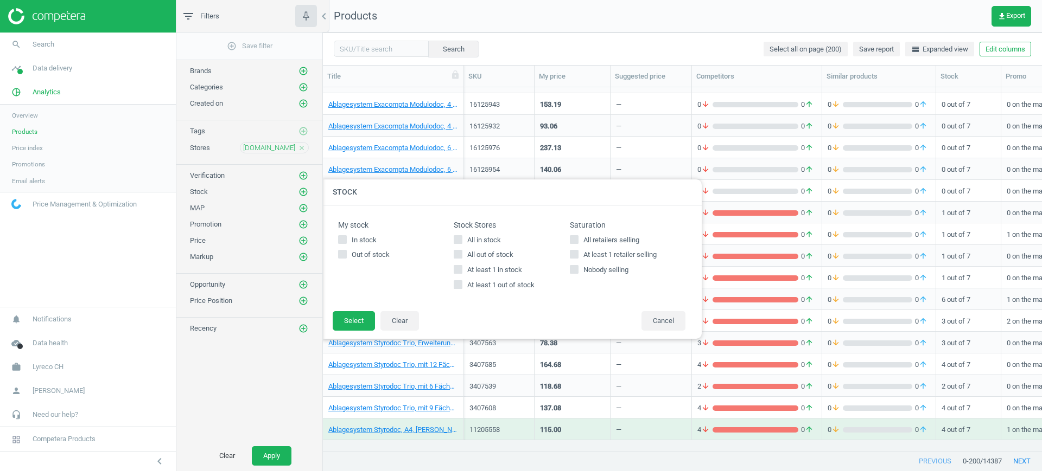
click at [463, 237] on label "All in stock" at bounding box center [511, 240] width 116 height 10
click at [462, 237] on input "All in stock" at bounding box center [458, 239] width 7 height 7
checkbox input "true"
click at [353, 322] on button "Select" at bounding box center [354, 321] width 42 height 20
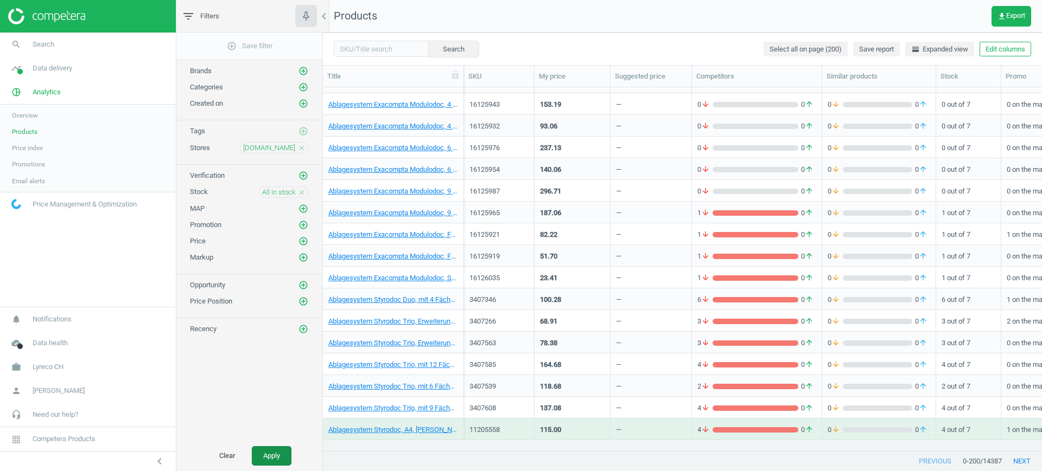
click at [272, 459] on button "Apply" at bounding box center [272, 456] width 40 height 20
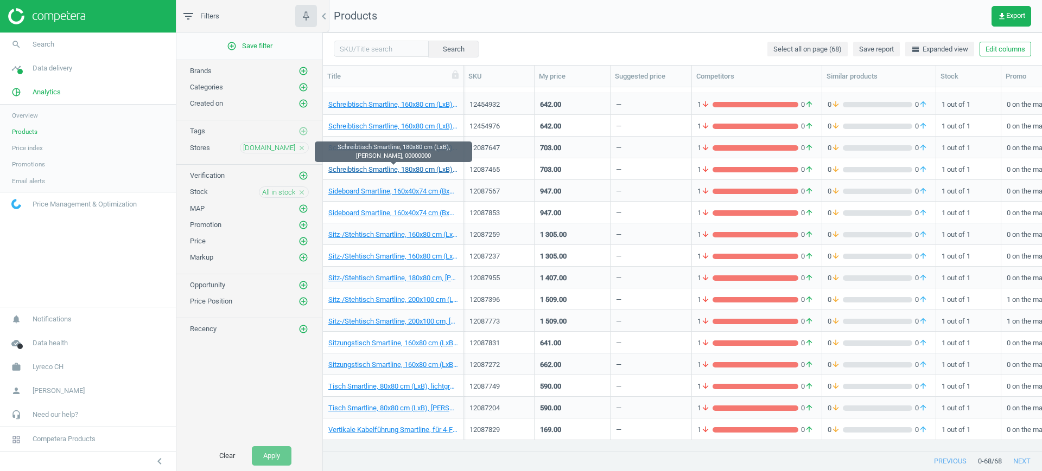
click at [387, 170] on link "Schreibtisch Smartline, 180x80 cm (LxB), [PERSON_NAME], 00000000" at bounding box center [393, 170] width 130 height 10
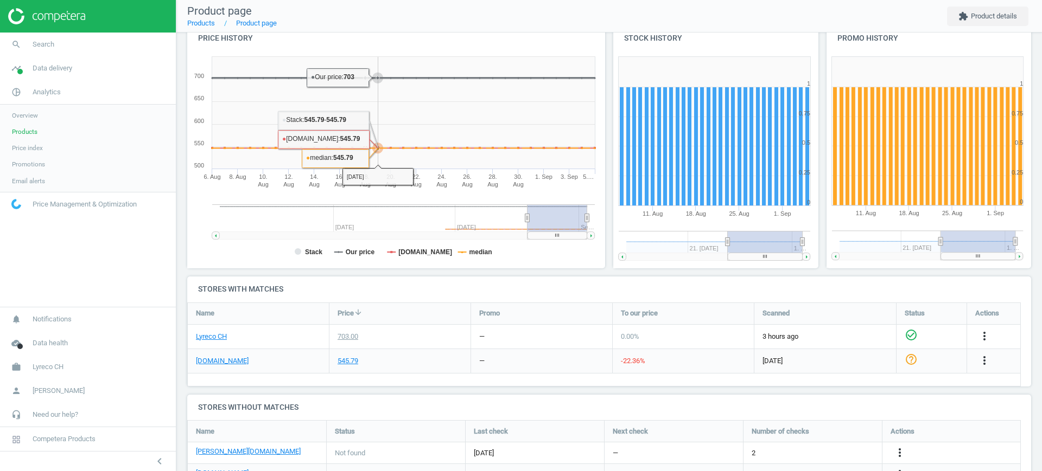
scroll to position [213, 0]
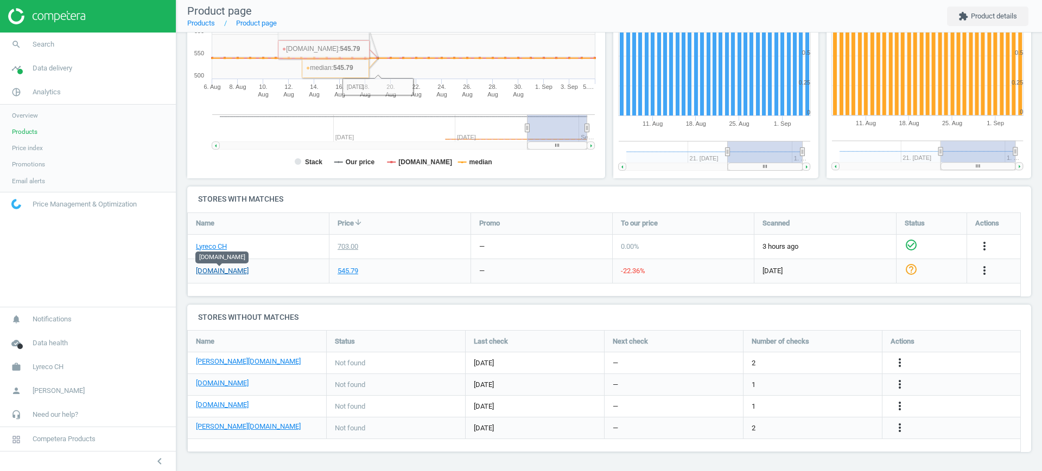
click at [233, 269] on link "[DOMAIN_NAME]" at bounding box center [222, 271] width 53 height 10
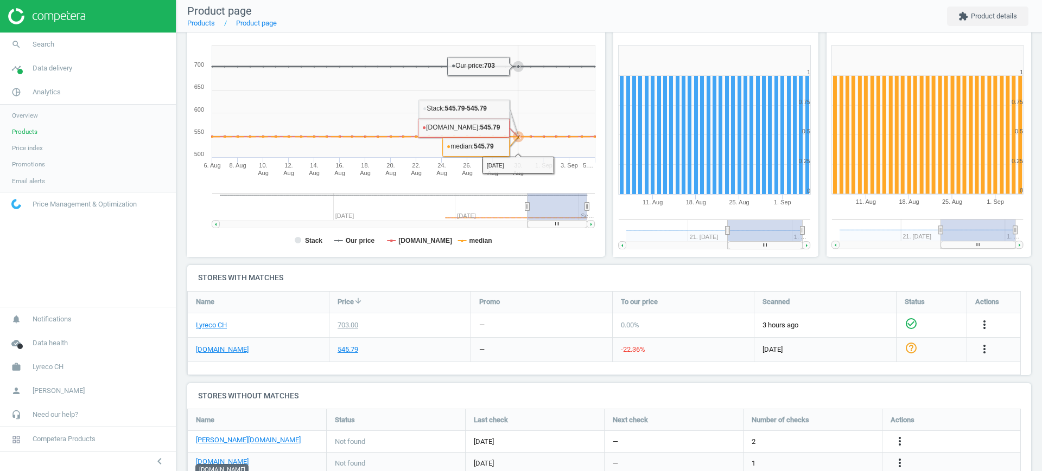
scroll to position [0, 0]
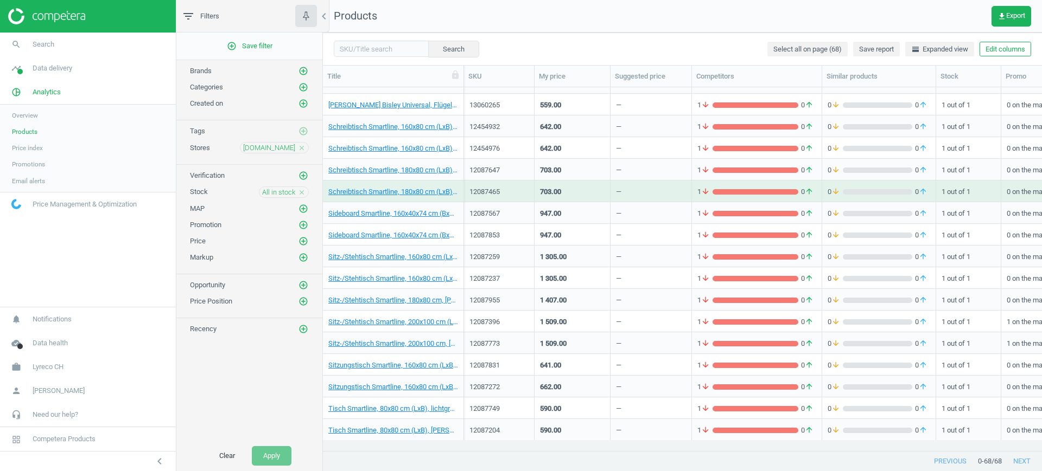
scroll to position [1122, 0]
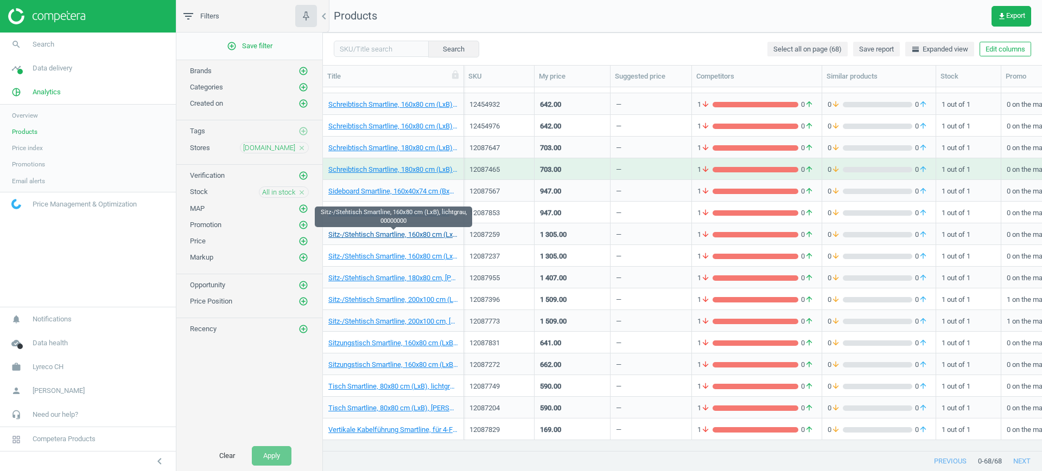
click at [411, 235] on link "Sitz-/Stehtisch Smartline, 160x80 cm (LxB), lichtgrau, 00000000" at bounding box center [393, 235] width 130 height 10
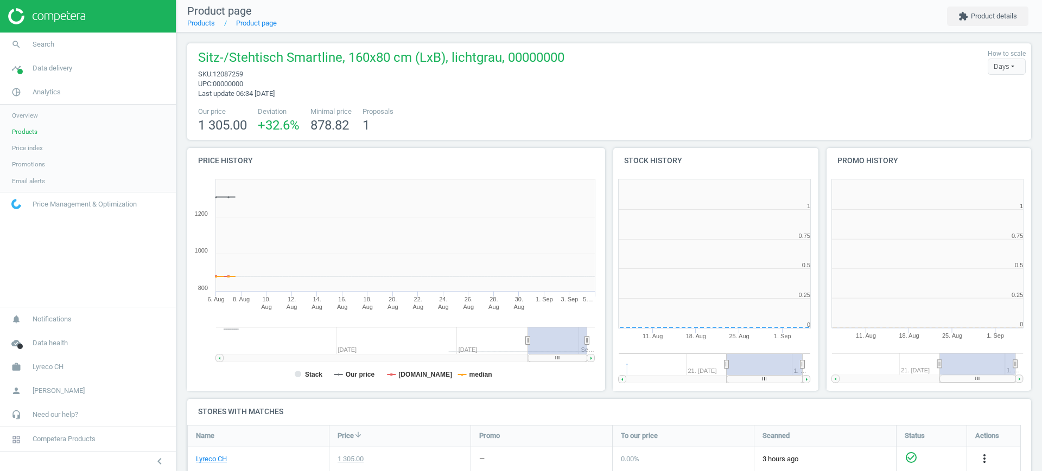
scroll to position [5, 5]
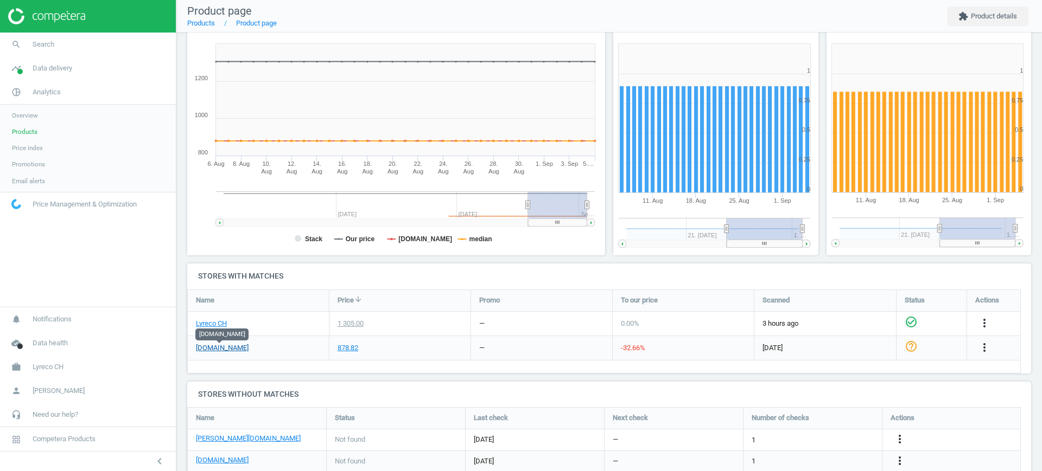
click at [227, 349] on link "[DOMAIN_NAME]" at bounding box center [222, 348] width 53 height 10
